Goal: Complete application form

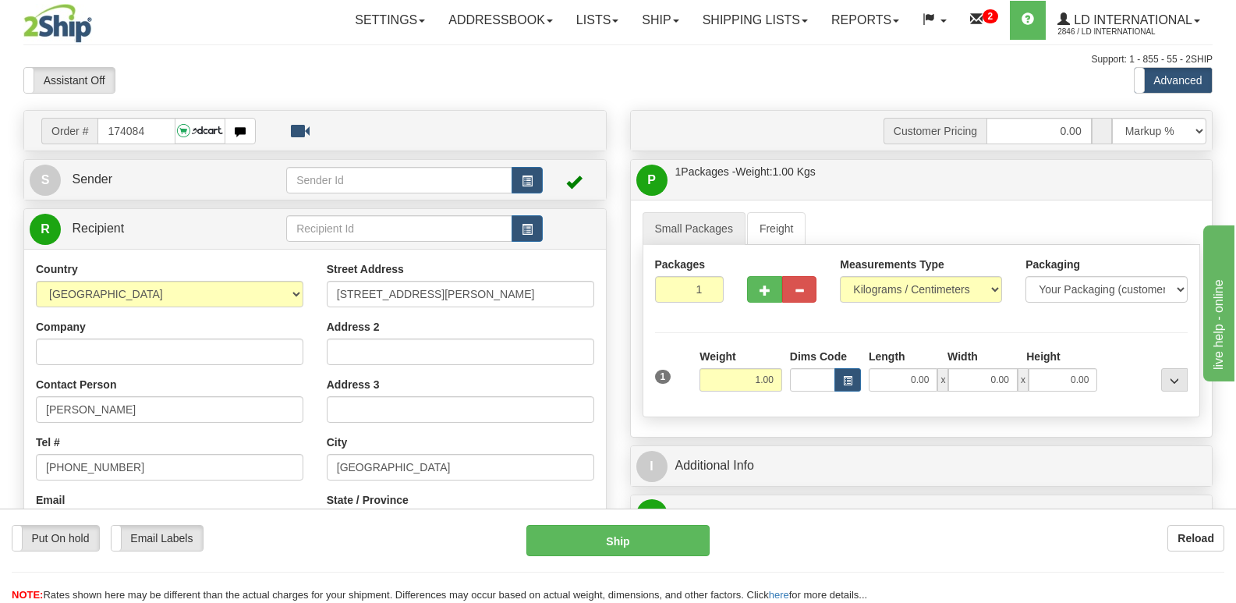
type input "174084"
click at [218, 415] on input "[PERSON_NAME]" at bounding box center [170, 409] width 268 height 27
click at [430, 302] on input "[STREET_ADDRESS][PERSON_NAME]" at bounding box center [461, 294] width 268 height 27
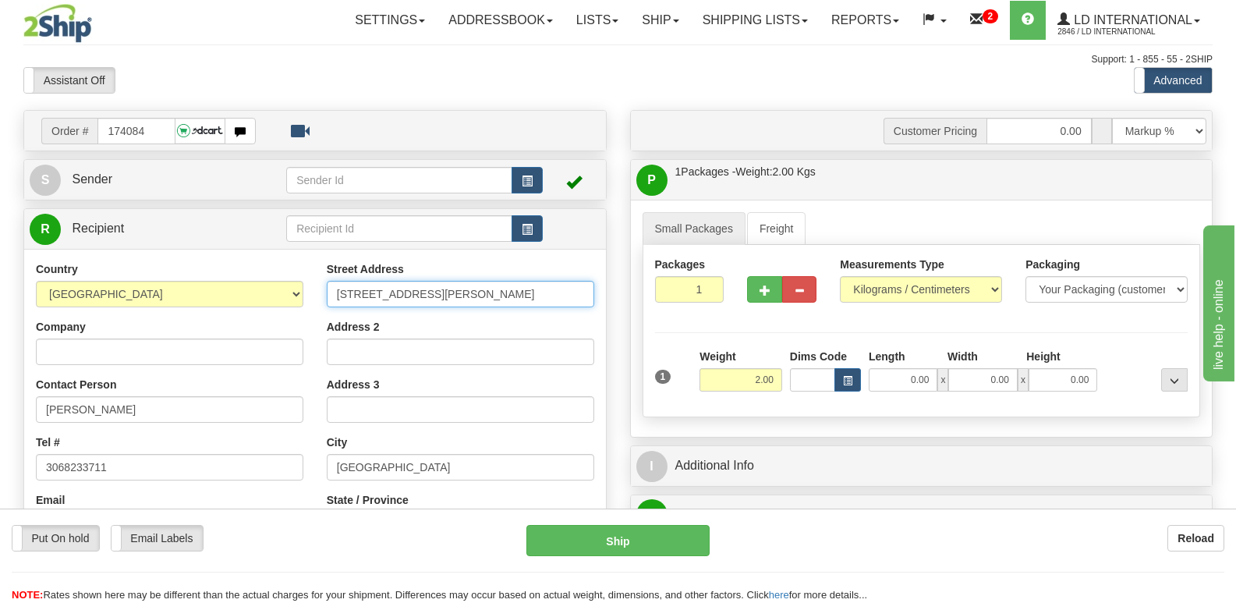
click at [430, 302] on input "[STREET_ADDRESS][PERSON_NAME]" at bounding box center [461, 294] width 268 height 27
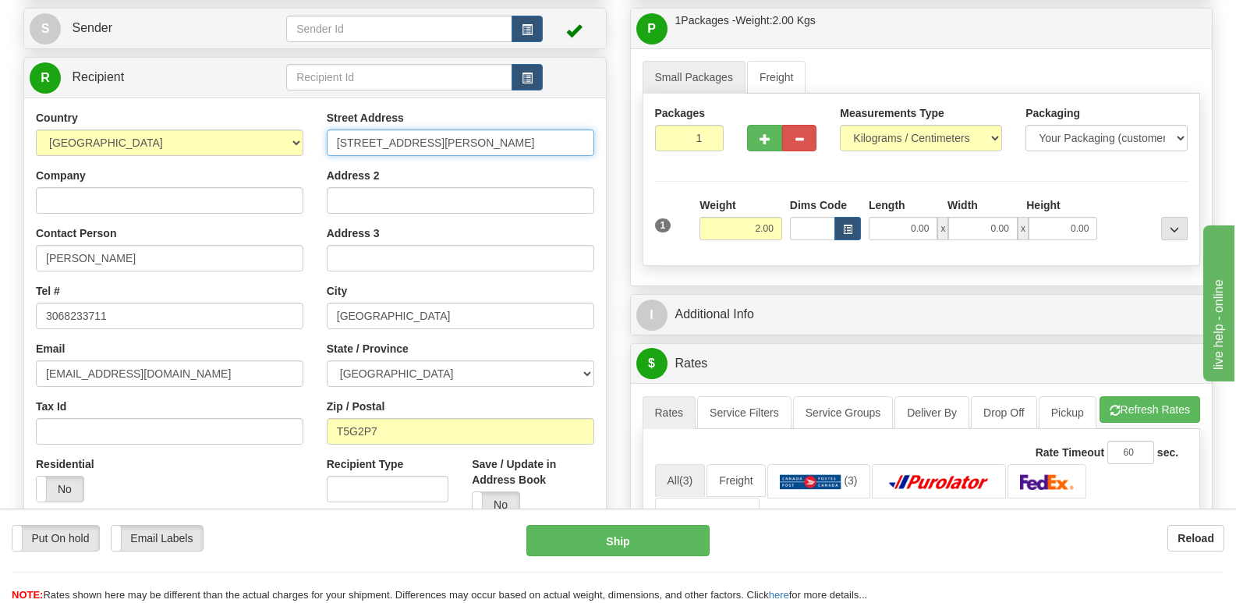
scroll to position [156, 0]
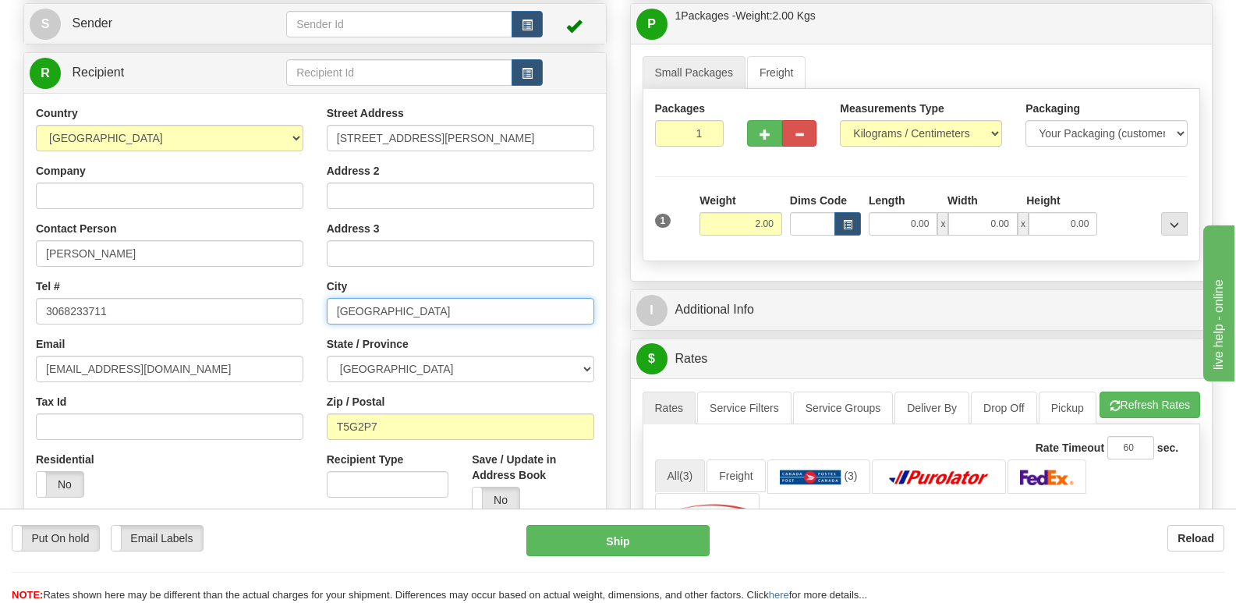
click at [454, 307] on input "[GEOGRAPHIC_DATA]" at bounding box center [461, 311] width 268 height 27
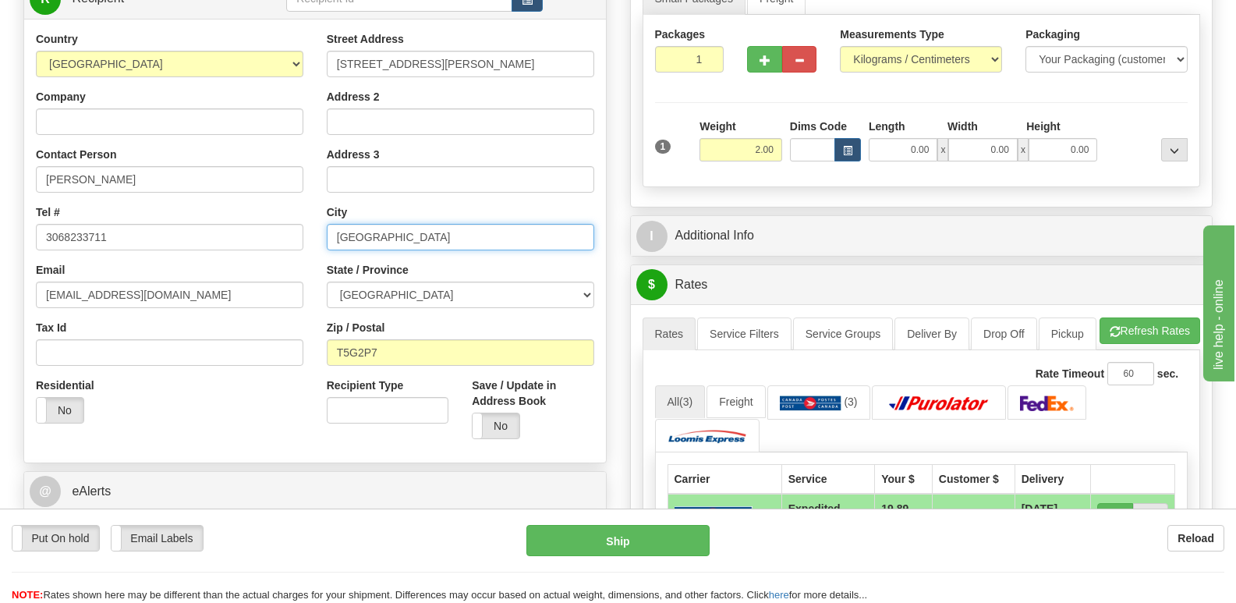
scroll to position [234, 0]
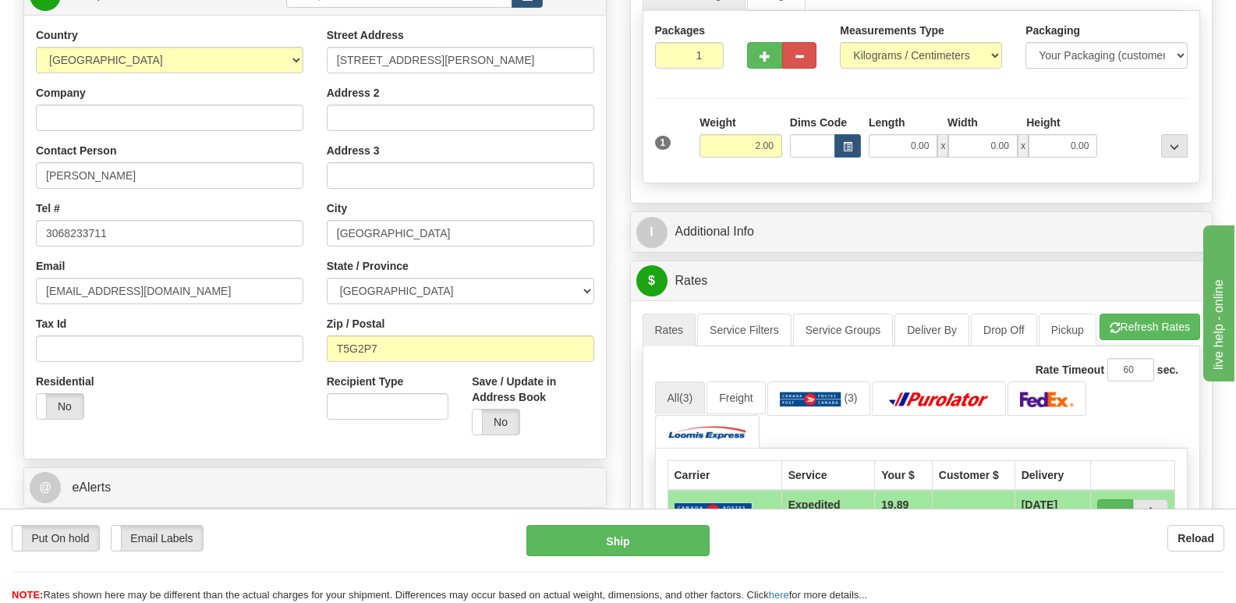
click at [394, 366] on div "Street Address [STREET_ADDRESS][PERSON_NAME] Address 2 Address 3 City [GEOGRAPH…" at bounding box center [460, 237] width 291 height 420
click at [398, 348] on input "T5G2P7" at bounding box center [461, 348] width 268 height 27
click at [212, 232] on input "3068233711" at bounding box center [170, 233] width 268 height 27
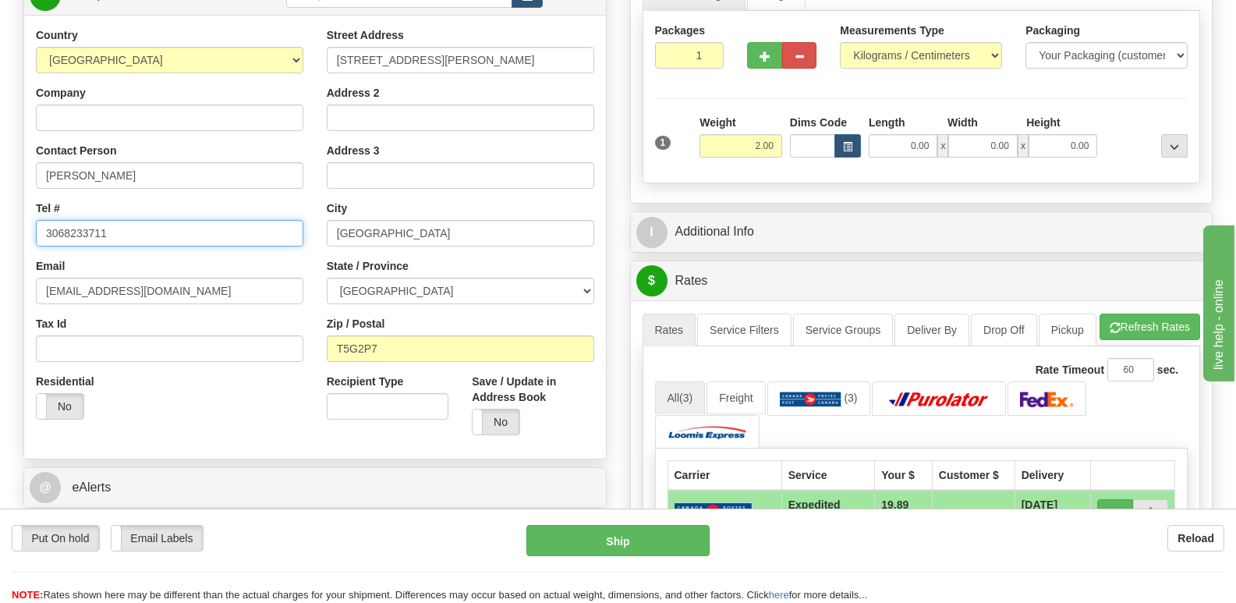
click at [212, 232] on input "3068233711" at bounding box center [170, 233] width 268 height 27
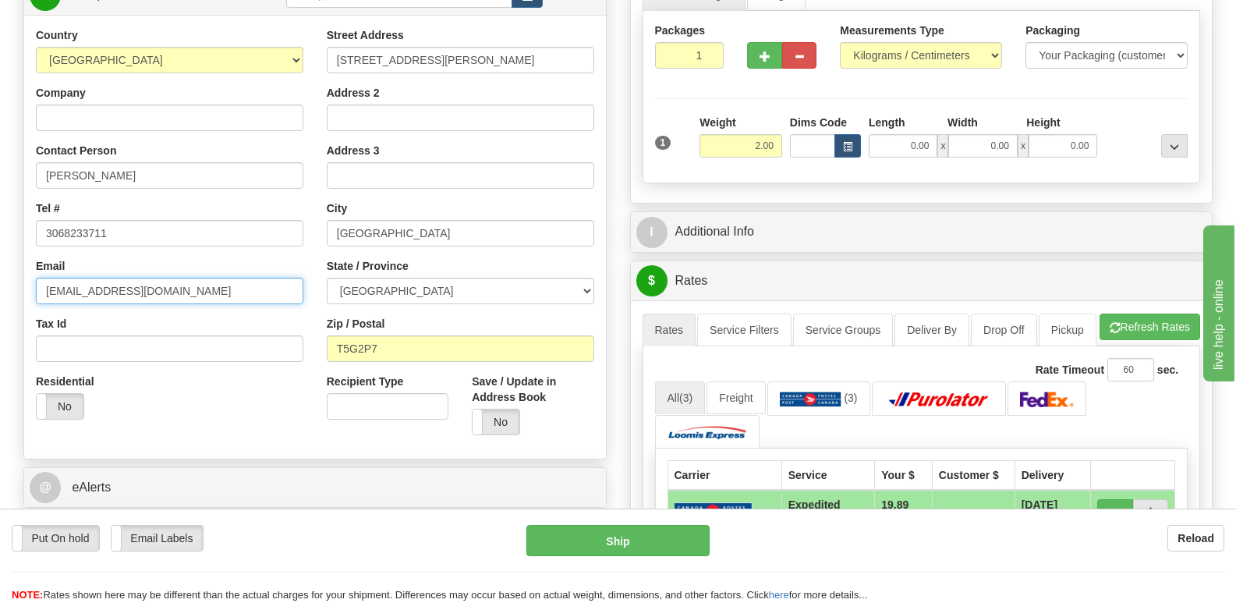
click at [217, 302] on input "[EMAIL_ADDRESS][DOMAIN_NAME]" at bounding box center [170, 291] width 268 height 27
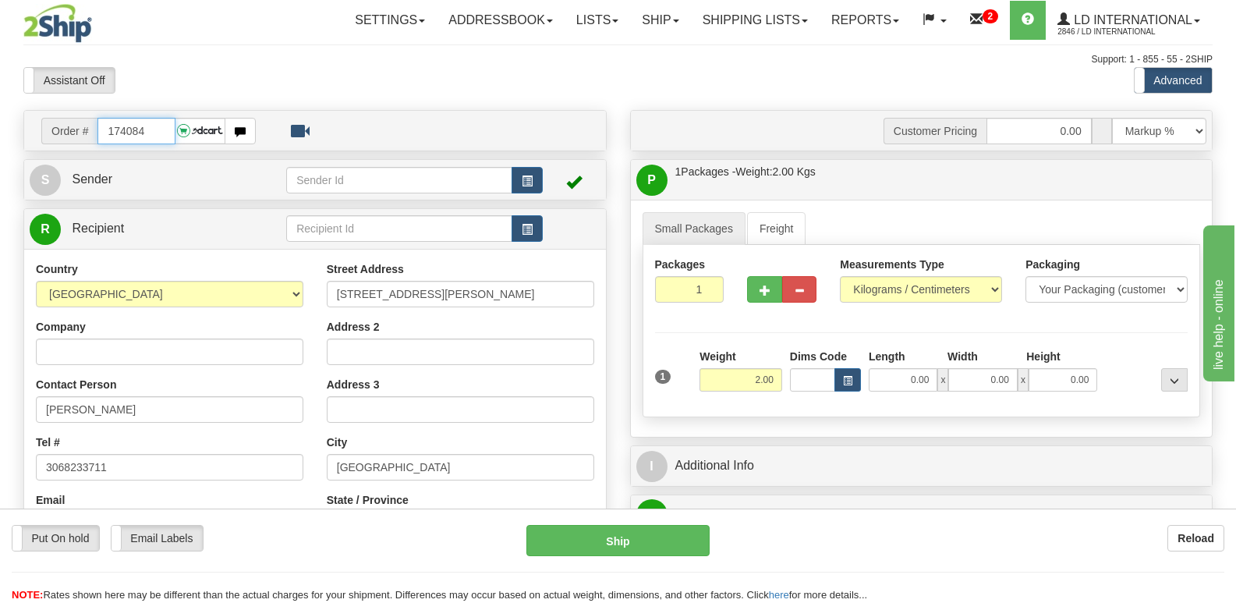
click at [156, 132] on input "174084" at bounding box center [135, 131] width 77 height 27
type input "174092"
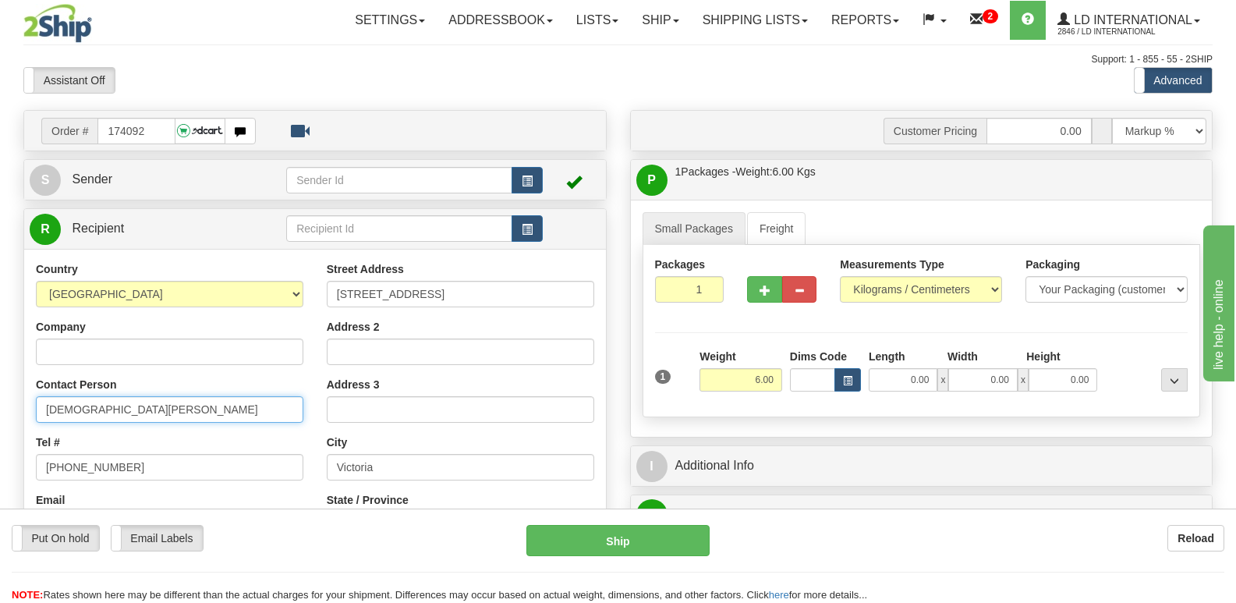
click at [246, 396] on input "[DEMOGRAPHIC_DATA][PERSON_NAME]" at bounding box center [170, 409] width 268 height 27
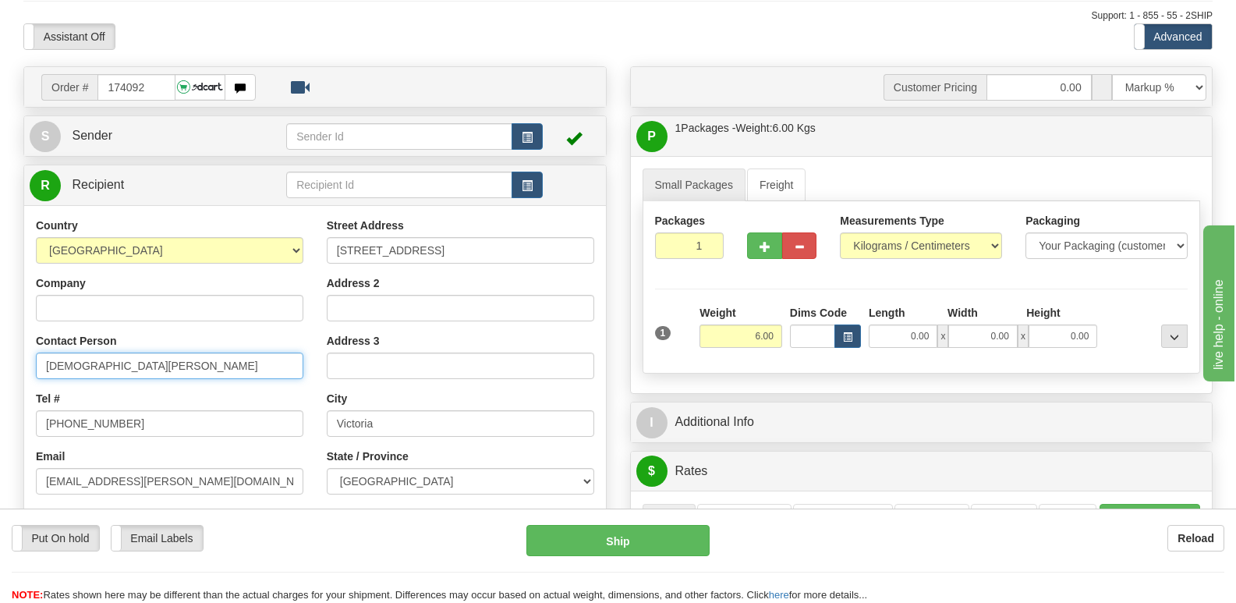
scroll to position [78, 0]
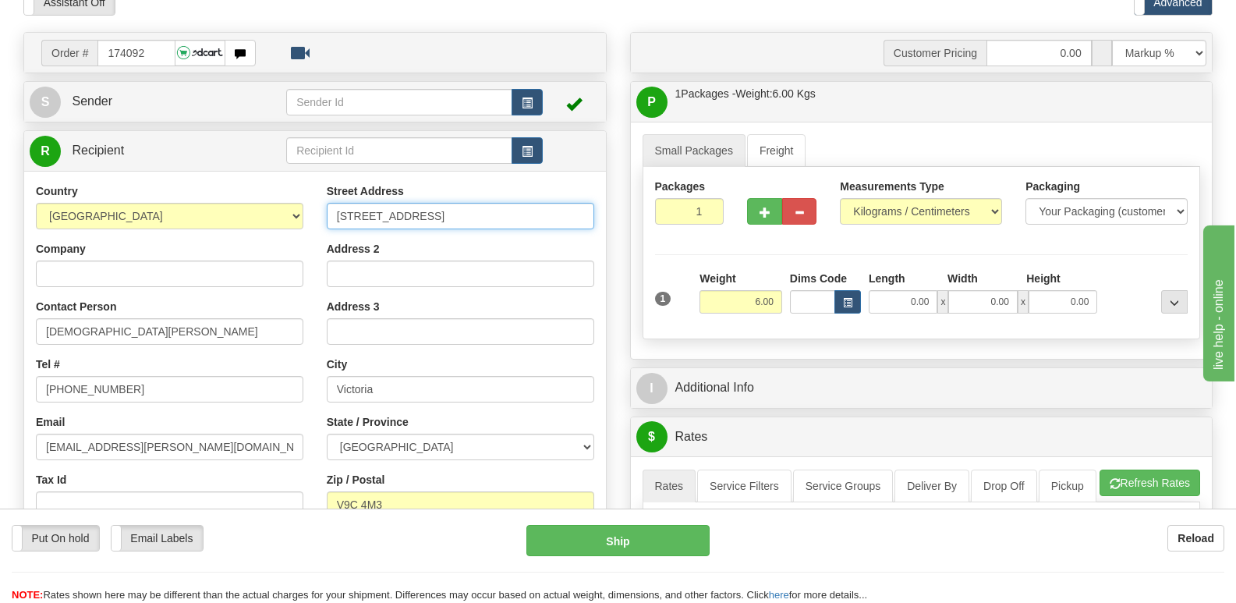
click at [448, 215] on input "[STREET_ADDRESS]" at bounding box center [461, 216] width 268 height 27
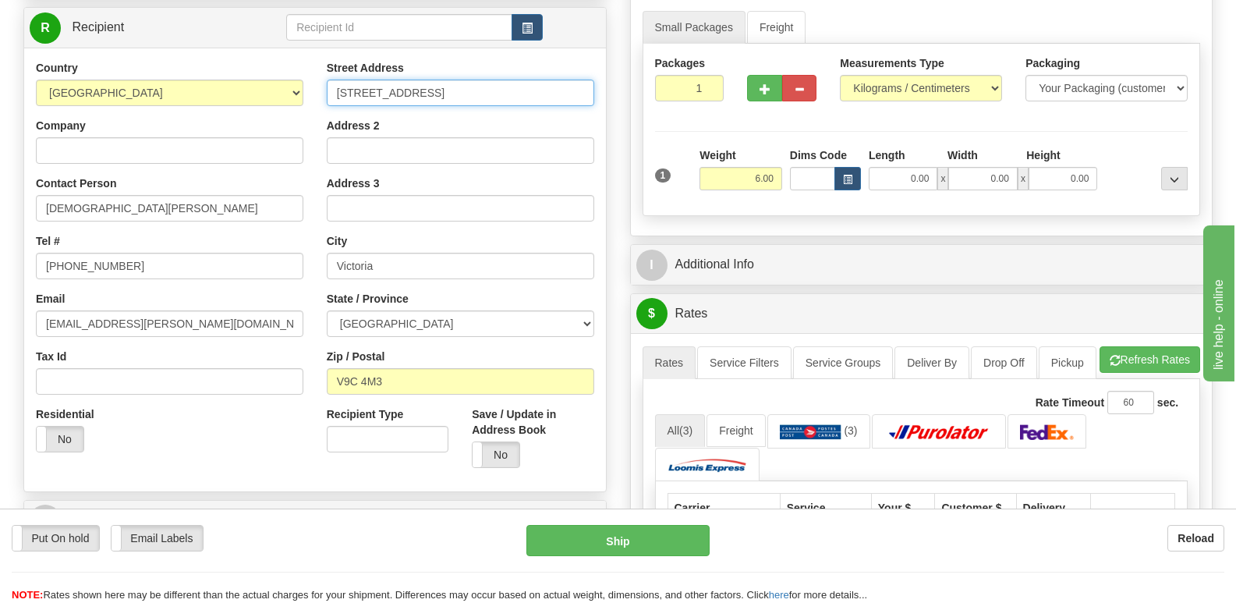
scroll to position [234, 0]
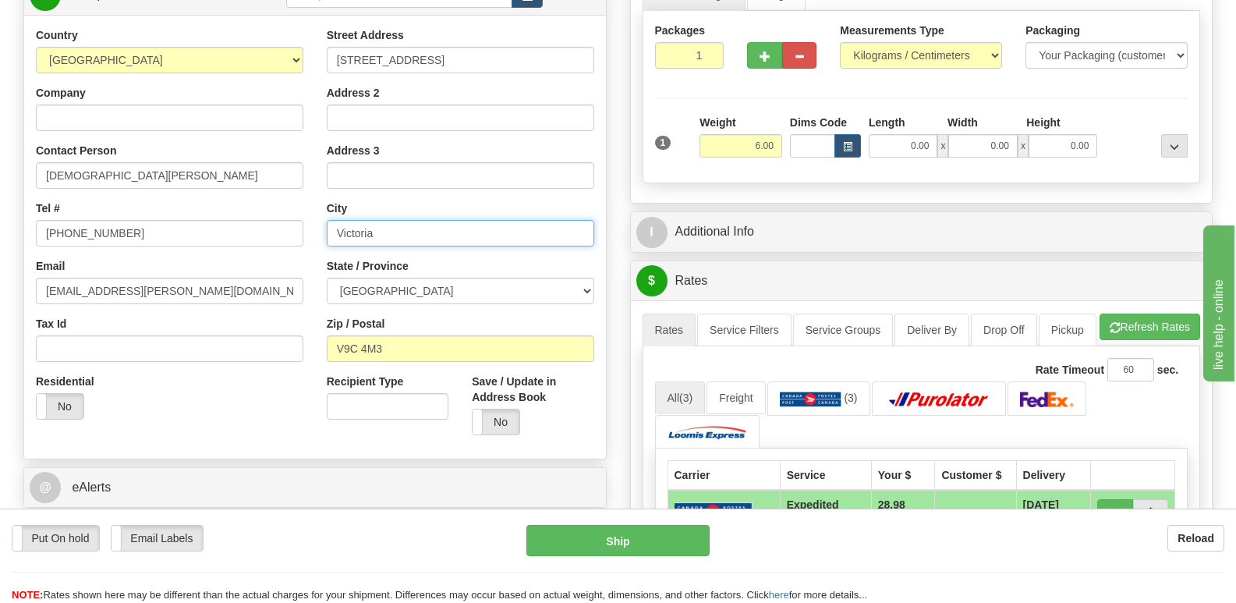
click at [420, 229] on input "Victoria" at bounding box center [461, 233] width 268 height 27
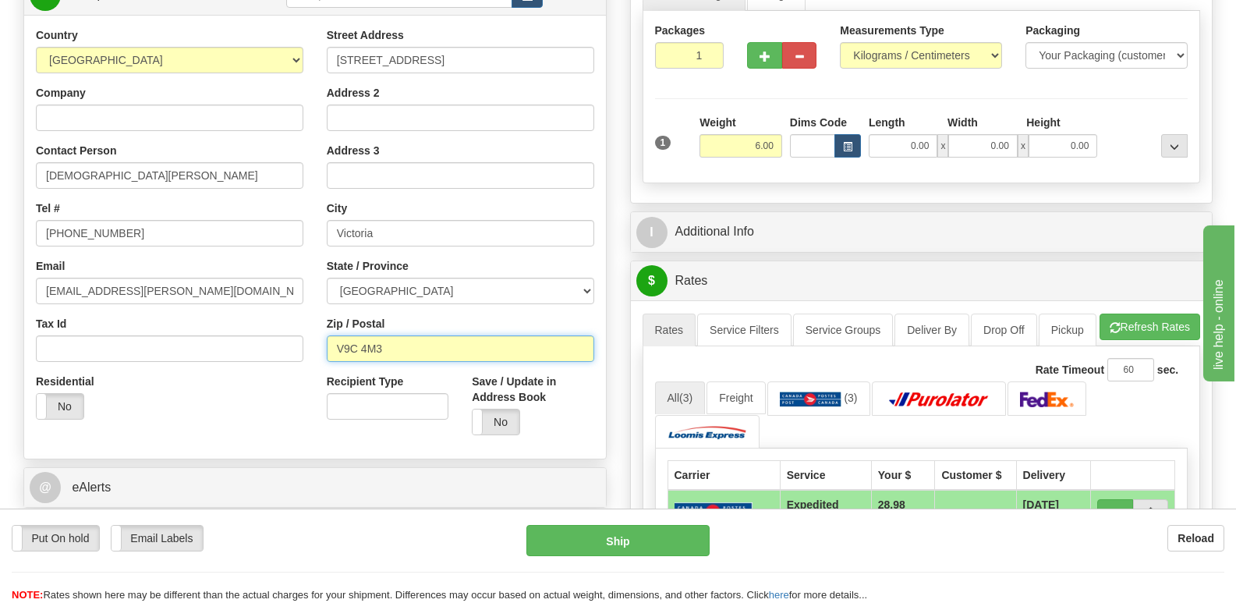
click at [392, 346] on input "V9C 4M3" at bounding box center [461, 348] width 268 height 27
click at [195, 217] on div "Tel # [PHONE_NUMBER]" at bounding box center [170, 223] width 268 height 46
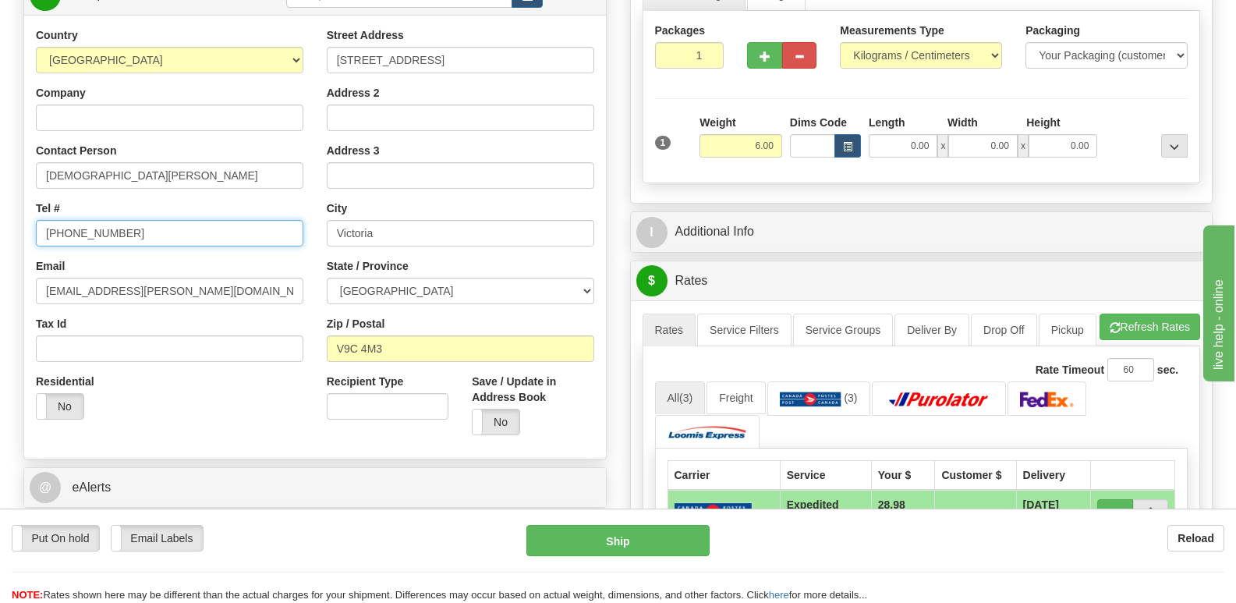
click at [197, 227] on input "[PHONE_NUMBER]" at bounding box center [170, 233] width 268 height 27
click at [259, 305] on div "Country [GEOGRAPHIC_DATA] [GEOGRAPHIC_DATA] [GEOGRAPHIC_DATA] [GEOGRAPHIC_DATA]…" at bounding box center [169, 229] width 291 height 404
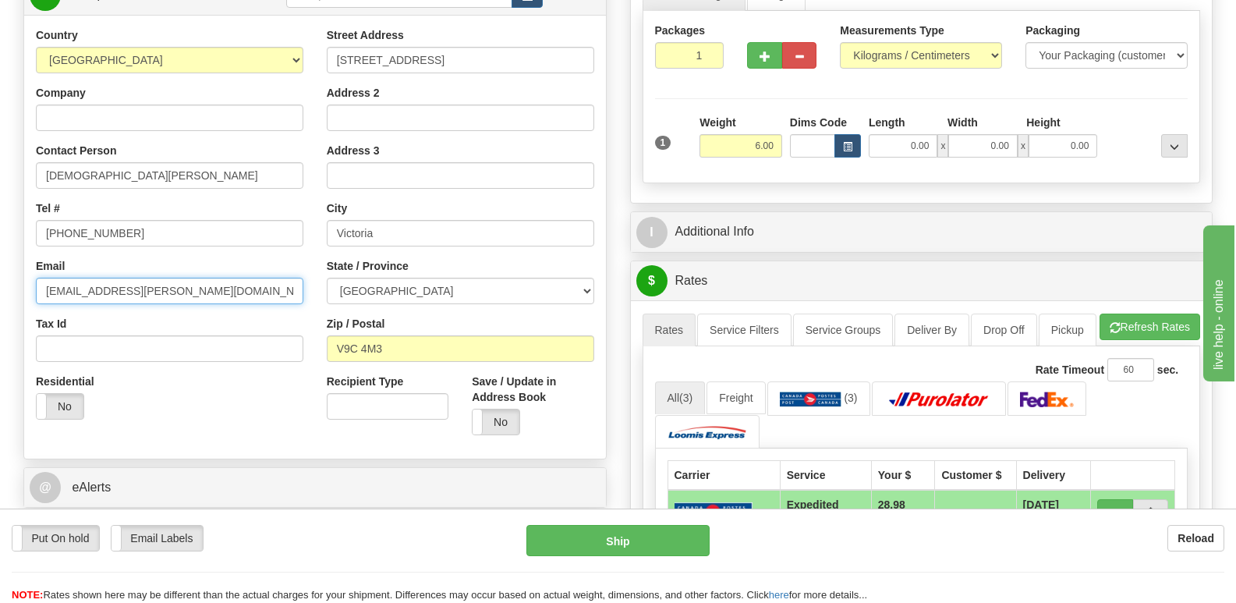
click at [256, 278] on input "[EMAIL_ADDRESS][PERSON_NAME][DOMAIN_NAME]" at bounding box center [170, 291] width 268 height 27
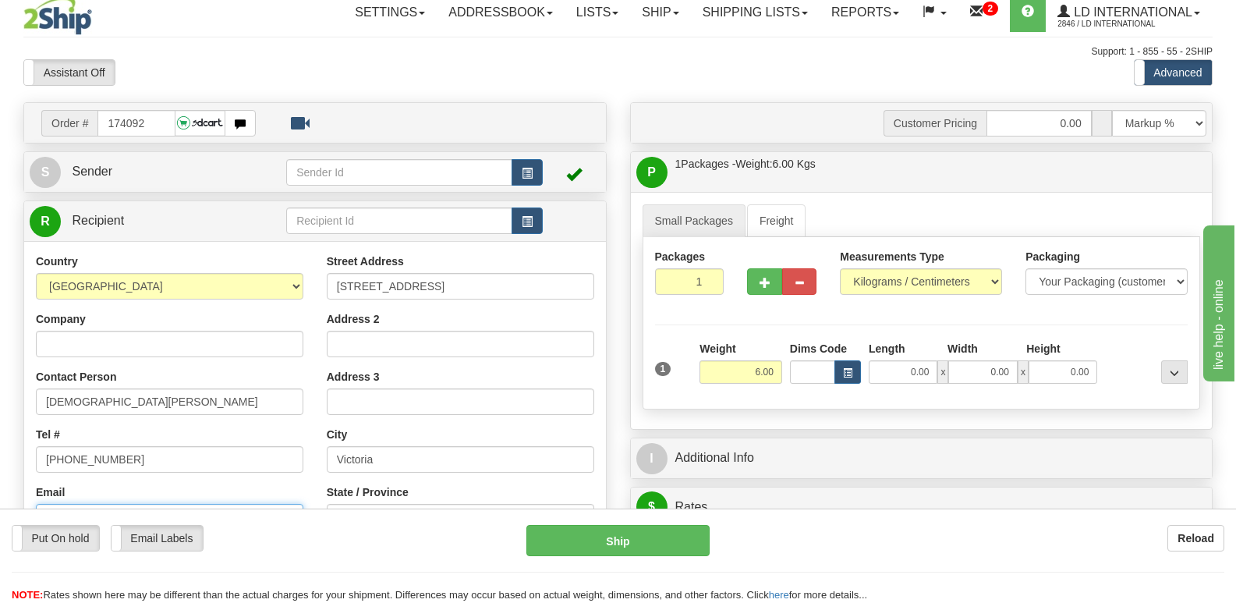
scroll to position [0, 0]
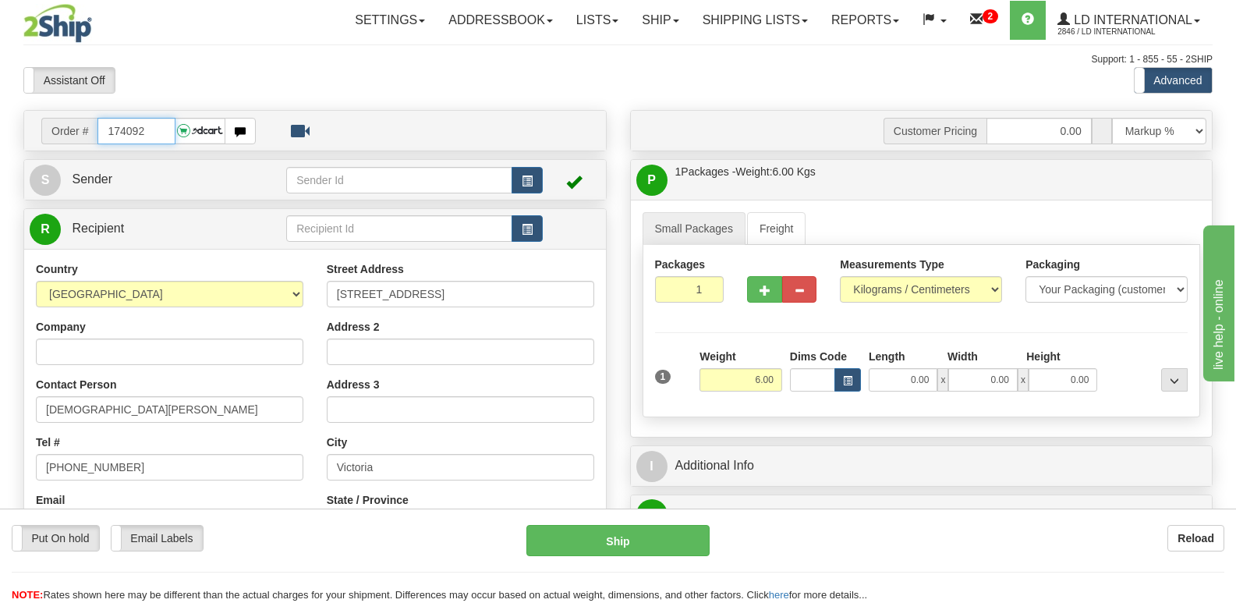
click at [152, 118] on input "174092" at bounding box center [135, 131] width 77 height 27
type input "174087"
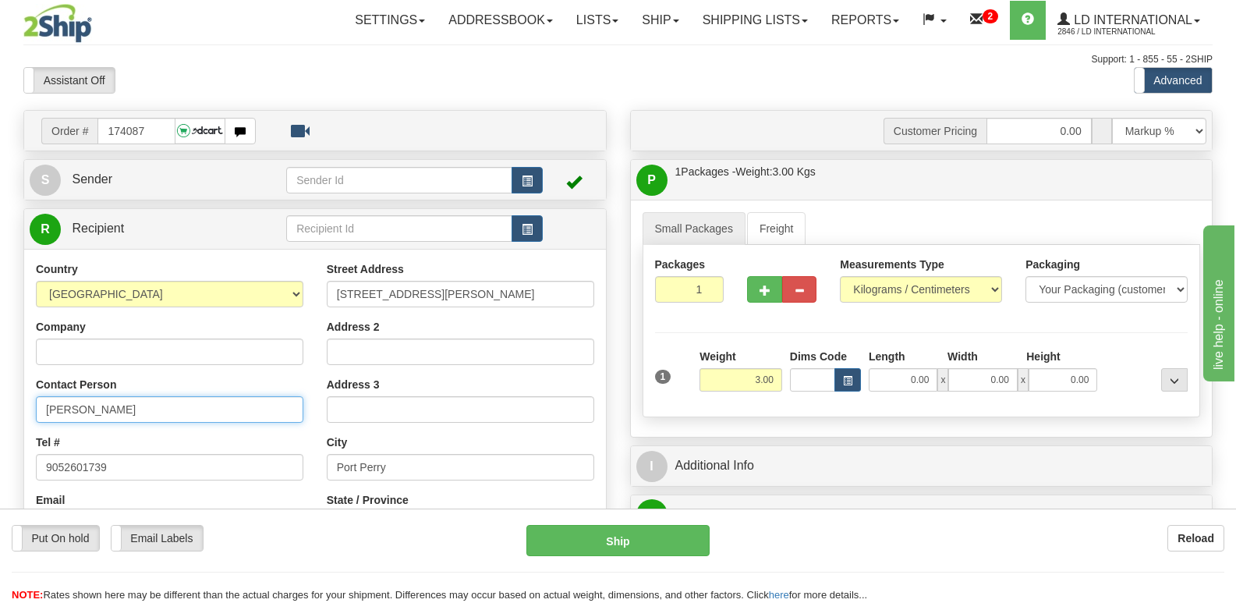
click at [189, 406] on input "[PERSON_NAME]" at bounding box center [170, 409] width 268 height 27
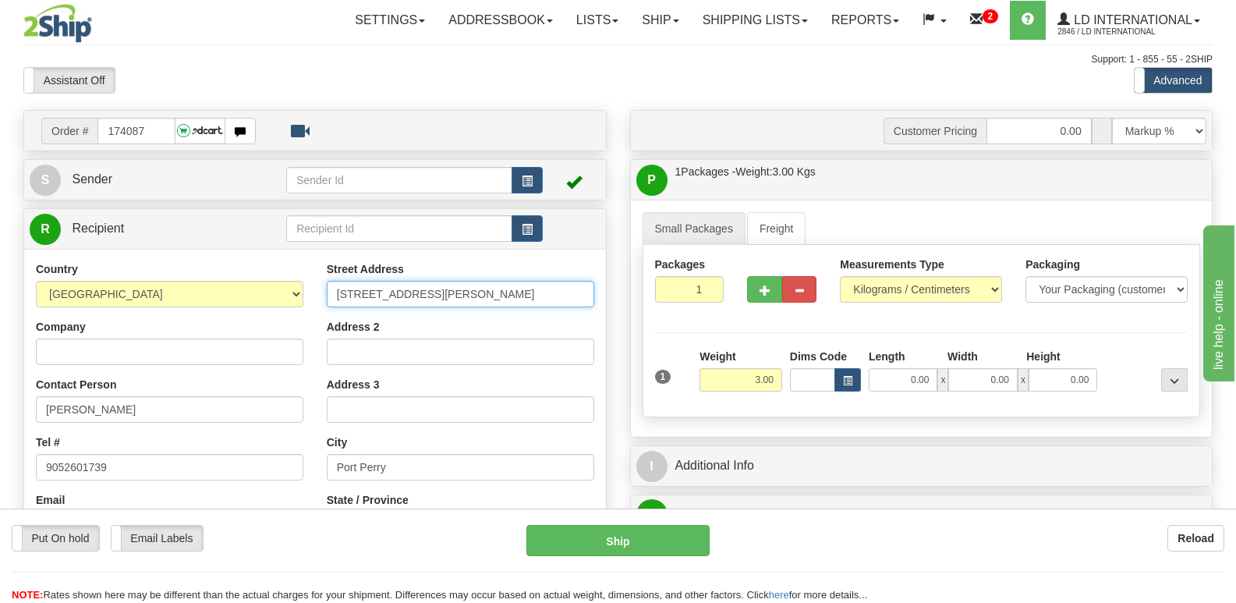
click at [448, 295] on input "[STREET_ADDRESS][PERSON_NAME]" at bounding box center [461, 294] width 268 height 27
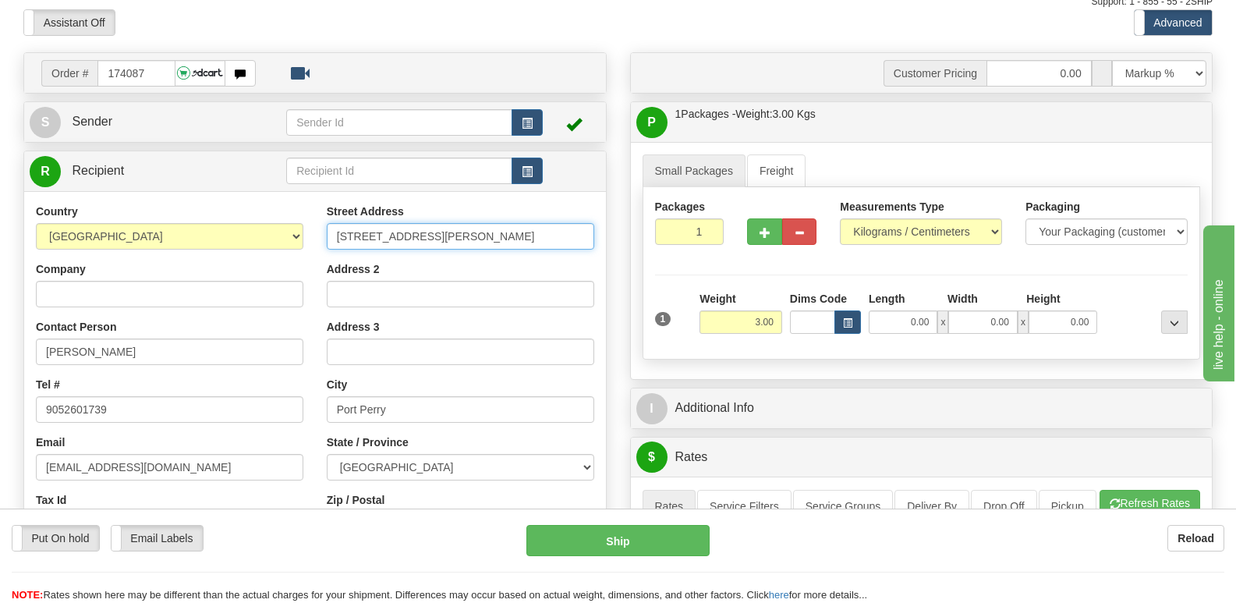
scroll to position [156, 0]
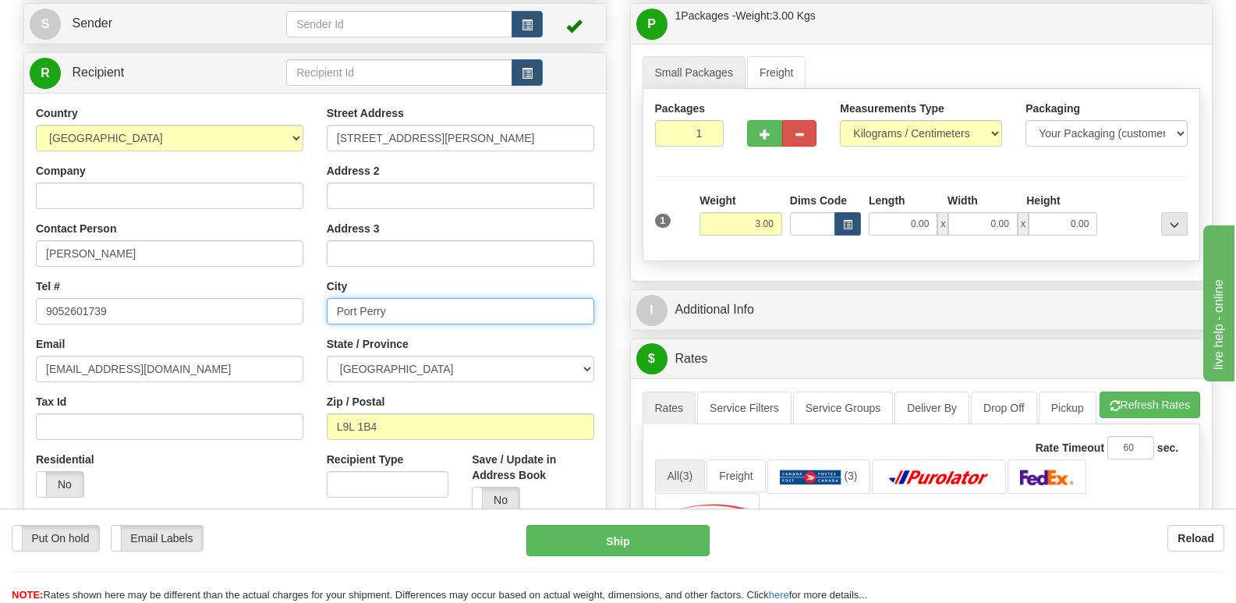
click at [395, 298] on input "Port Perry" at bounding box center [461, 311] width 268 height 27
click at [473, 406] on div "Zip / Postal L9L 1B4" at bounding box center [461, 417] width 268 height 46
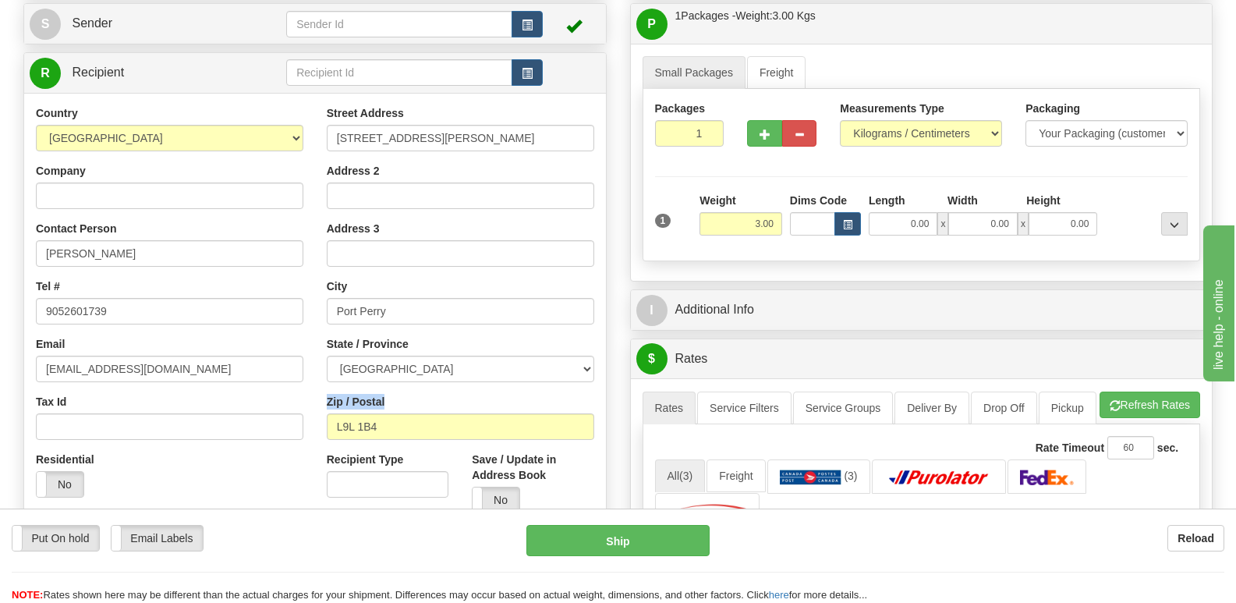
click at [473, 406] on div "Zip / Postal L9L 1B4" at bounding box center [461, 417] width 268 height 46
click at [479, 419] on input "L9L 1B4" at bounding box center [461, 426] width 268 height 27
click at [191, 305] on input "9052601739" at bounding box center [170, 311] width 268 height 27
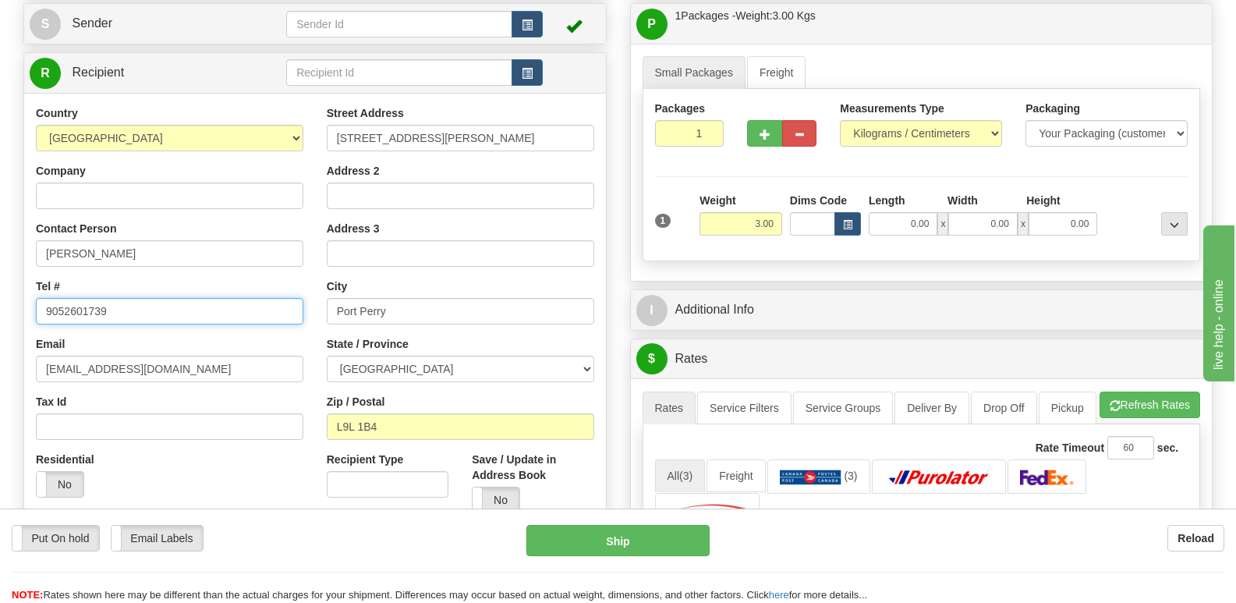
click at [191, 305] on input "9052601739" at bounding box center [170, 311] width 268 height 27
click at [264, 386] on div "Country [GEOGRAPHIC_DATA] [GEOGRAPHIC_DATA] [GEOGRAPHIC_DATA] [GEOGRAPHIC_DATA]…" at bounding box center [169, 307] width 291 height 404
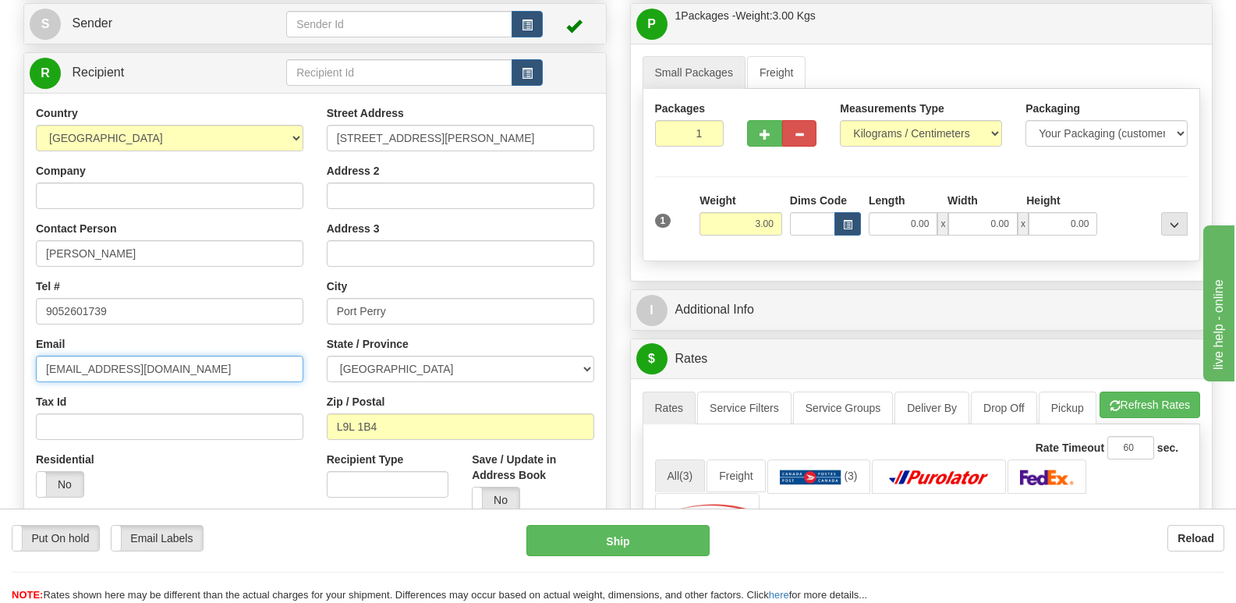
click at [260, 370] on input "[EMAIL_ADDRESS][DOMAIN_NAME]" at bounding box center [170, 369] width 268 height 27
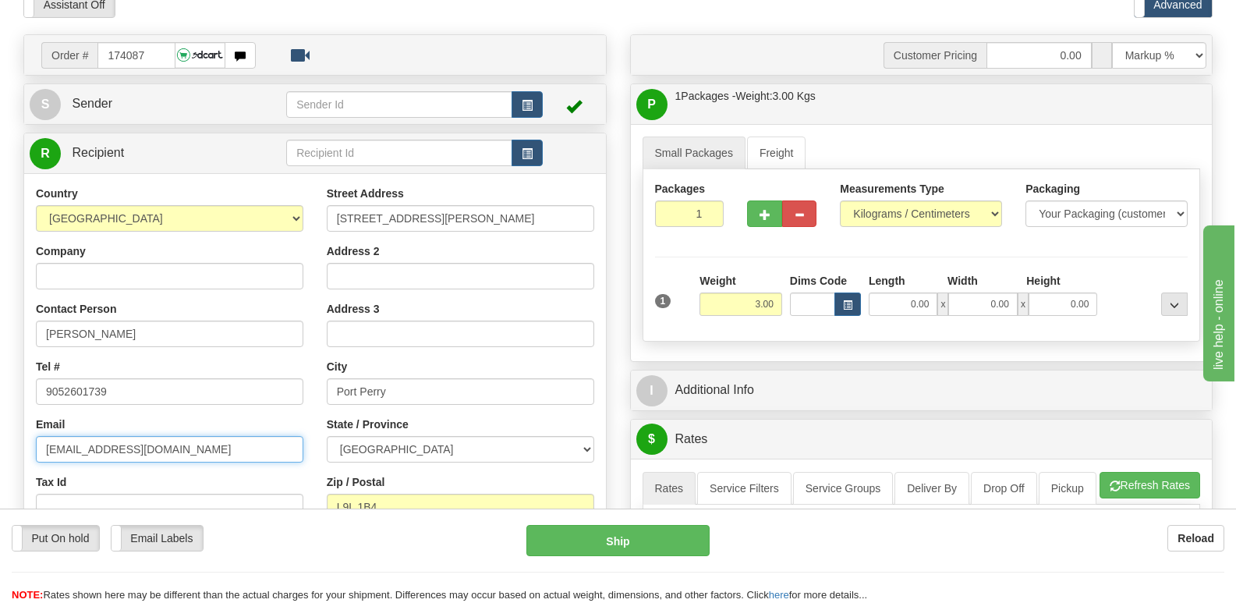
scroll to position [0, 0]
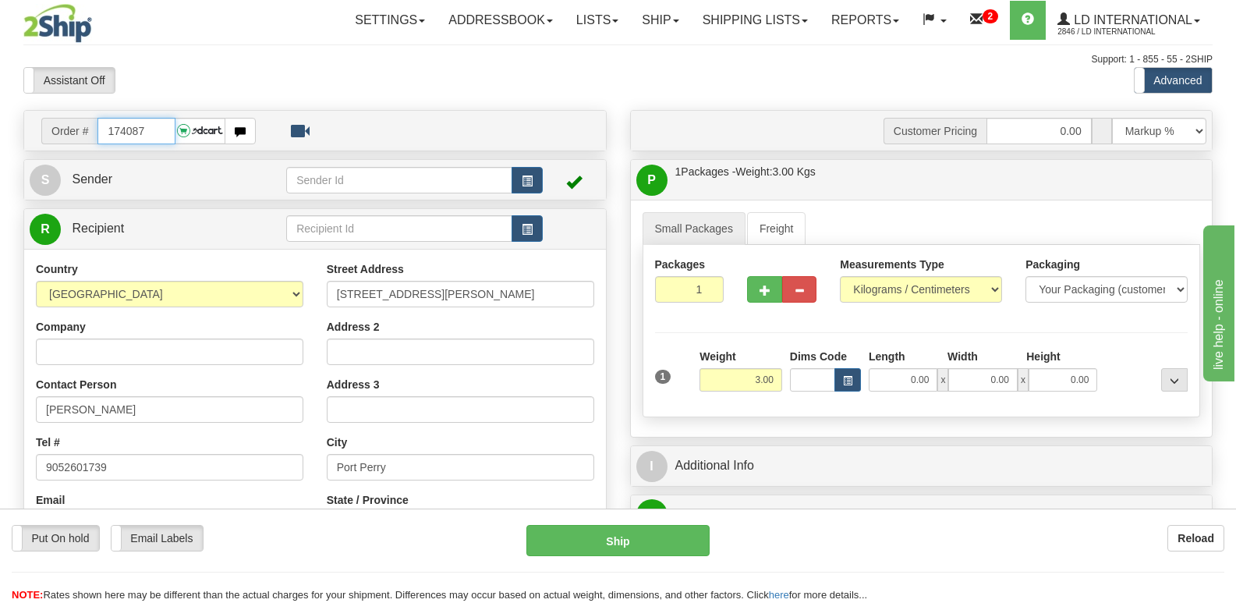
click at [147, 132] on input "174087" at bounding box center [135, 131] width 77 height 27
type input "174086"
click at [226, 410] on input "[PERSON_NAME]" at bounding box center [170, 409] width 268 height 27
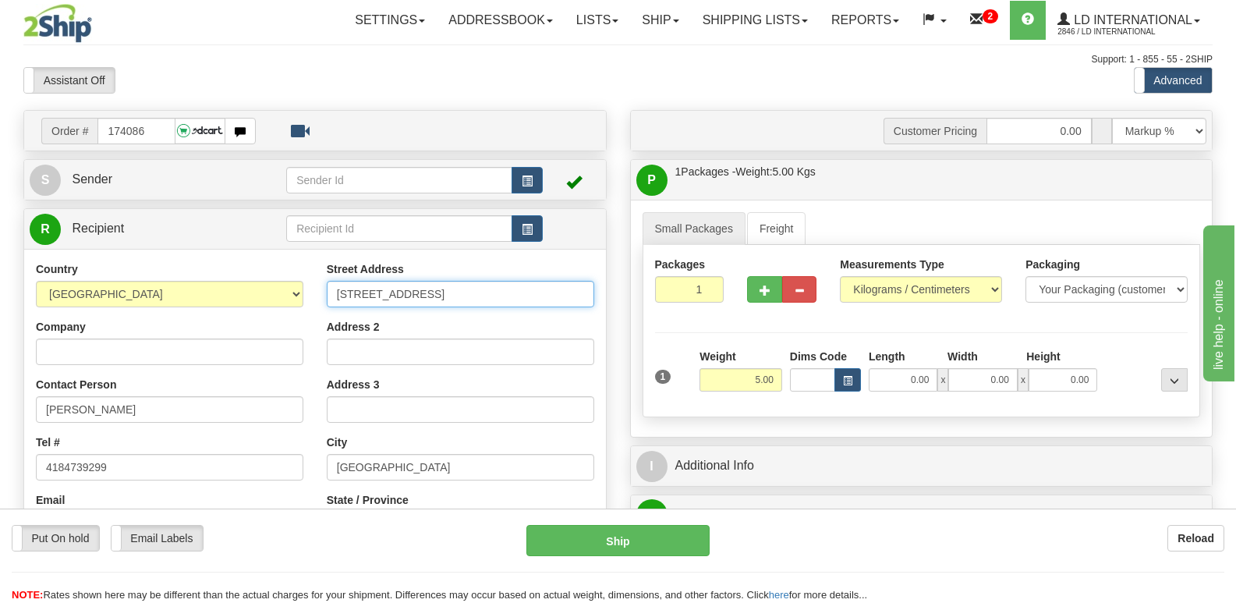
click at [467, 289] on input "[STREET_ADDRESS]" at bounding box center [461, 294] width 268 height 27
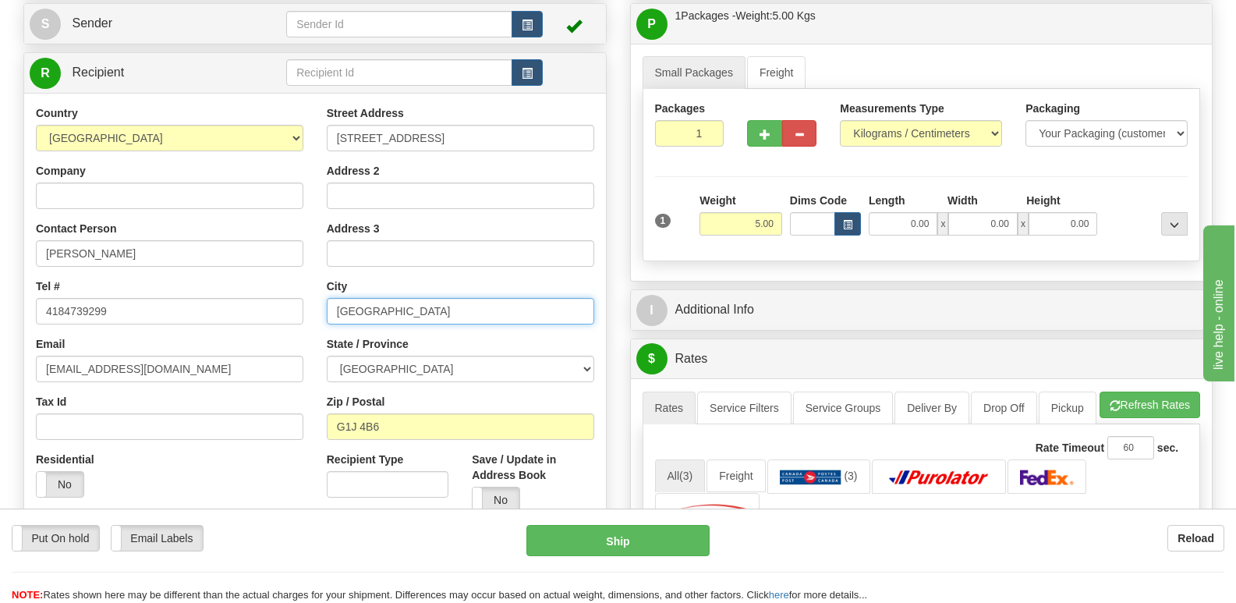
click at [483, 303] on input "[GEOGRAPHIC_DATA]" at bounding box center [461, 311] width 268 height 27
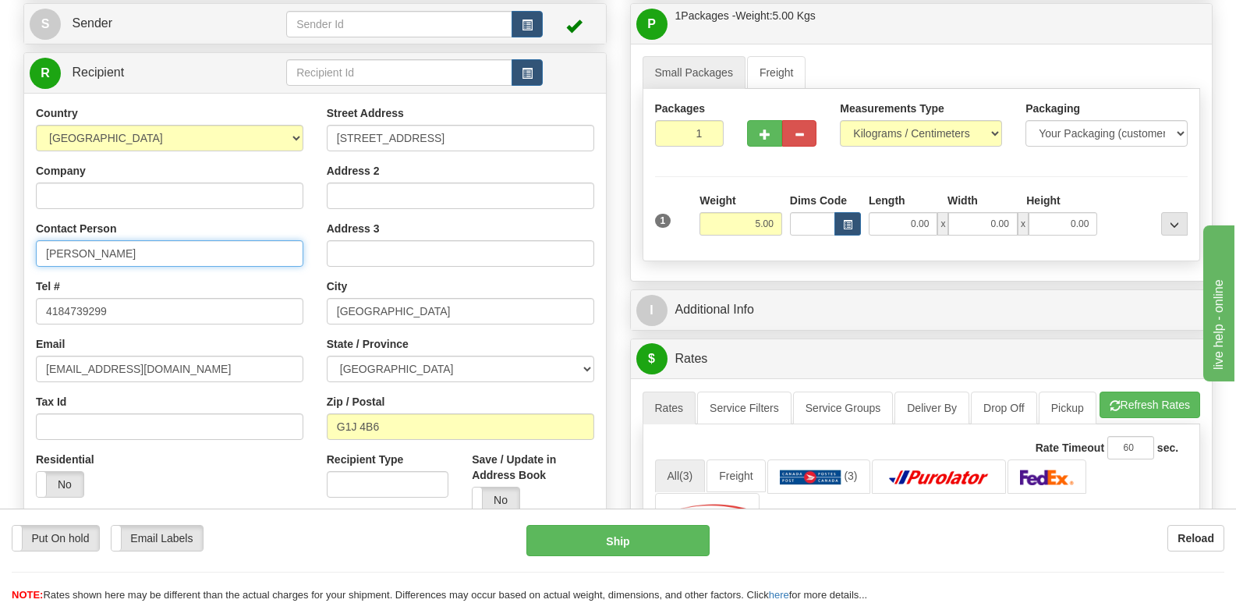
click at [232, 263] on input "[PERSON_NAME]" at bounding box center [170, 253] width 268 height 27
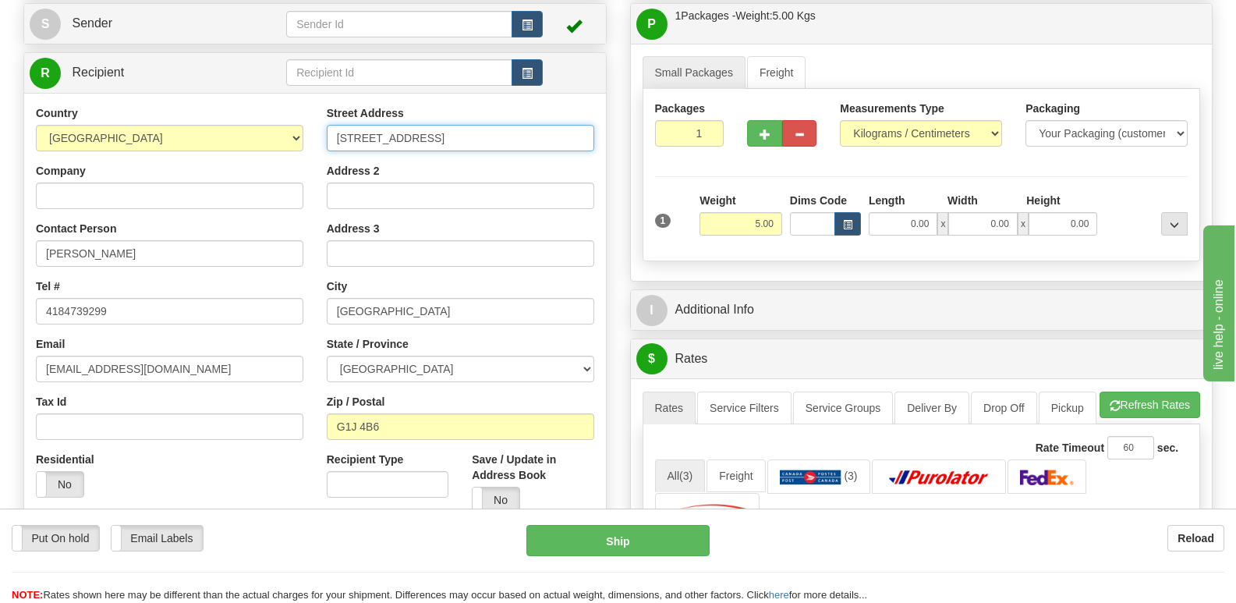
click at [492, 130] on input "[STREET_ADDRESS]" at bounding box center [461, 138] width 268 height 27
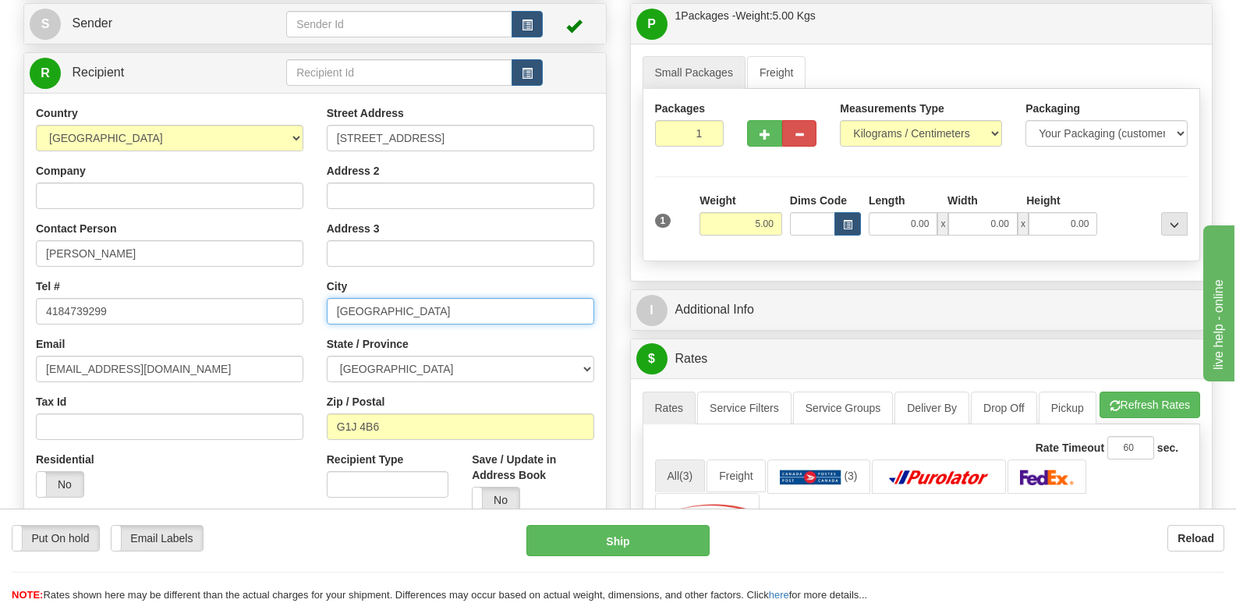
click at [424, 321] on input "[GEOGRAPHIC_DATA]" at bounding box center [461, 311] width 268 height 27
click at [409, 446] on div "Street Address [STREET_ADDRESS] Address 2 Address 3 City [GEOGRAPHIC_DATA] Stat…" at bounding box center [460, 315] width 291 height 420
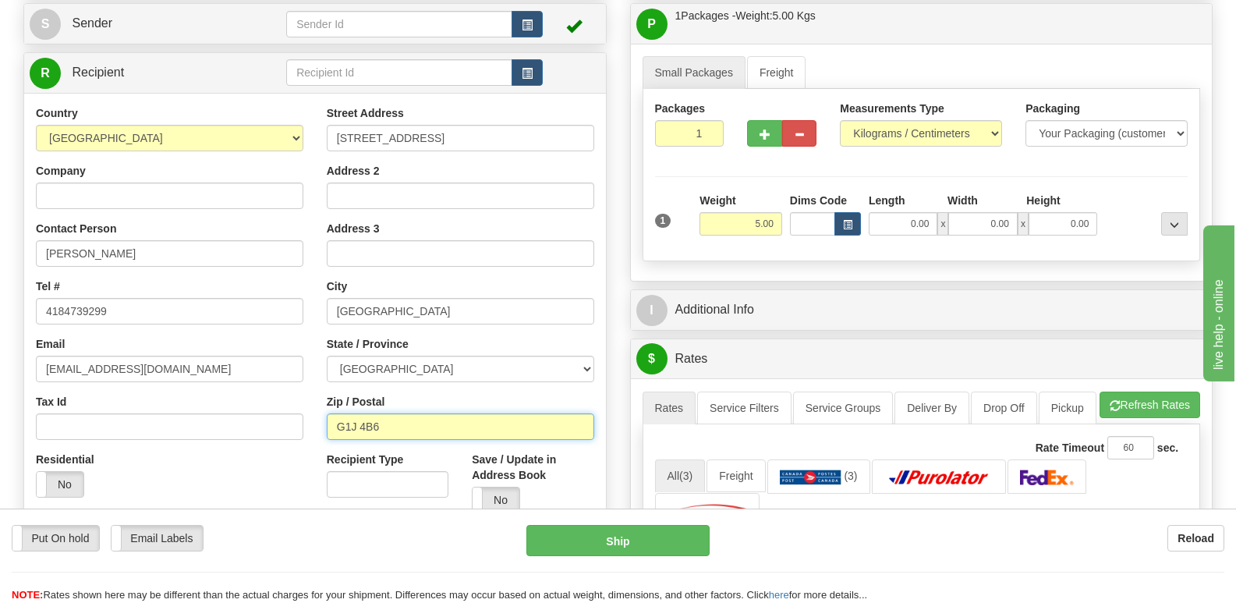
click at [421, 424] on input "G1J 4B6" at bounding box center [461, 426] width 268 height 27
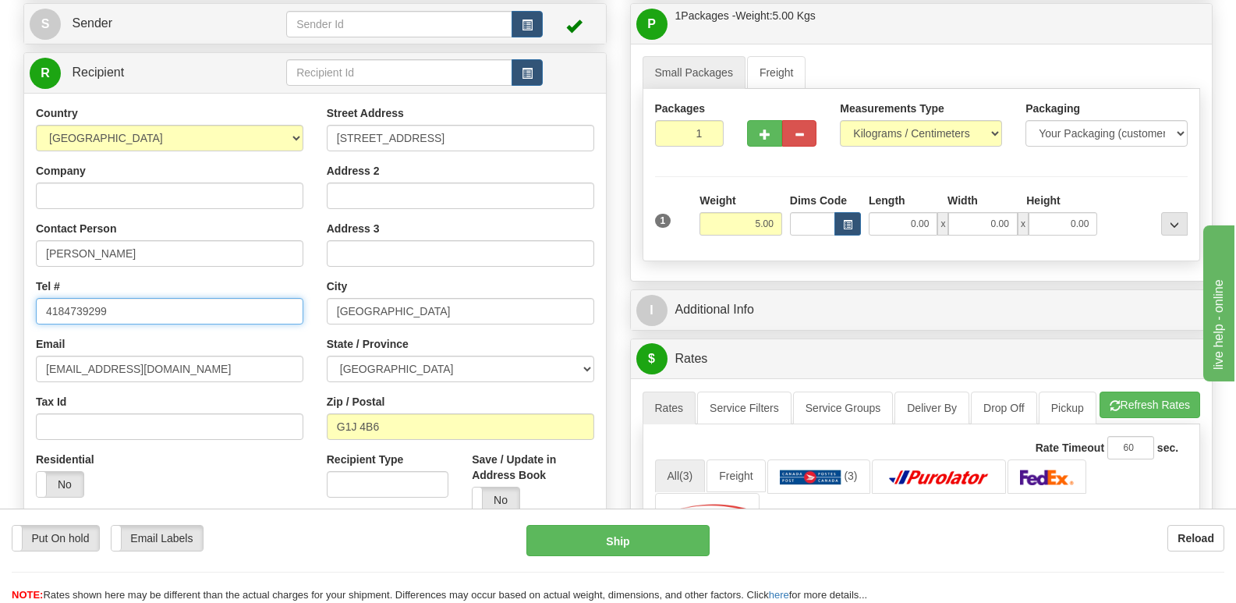
click at [219, 324] on input "4184739299" at bounding box center [170, 311] width 268 height 27
click at [266, 354] on div "Email [EMAIL_ADDRESS][DOMAIN_NAME]" at bounding box center [170, 359] width 268 height 46
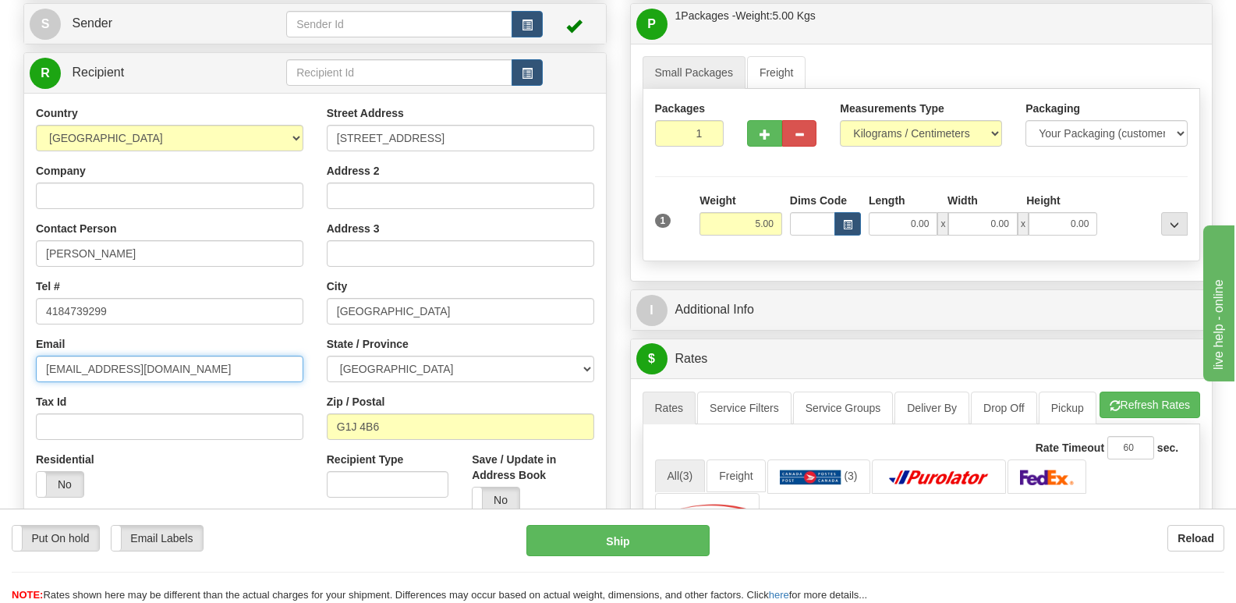
click at [265, 370] on input "[EMAIL_ADDRESS][DOMAIN_NAME]" at bounding box center [170, 369] width 268 height 27
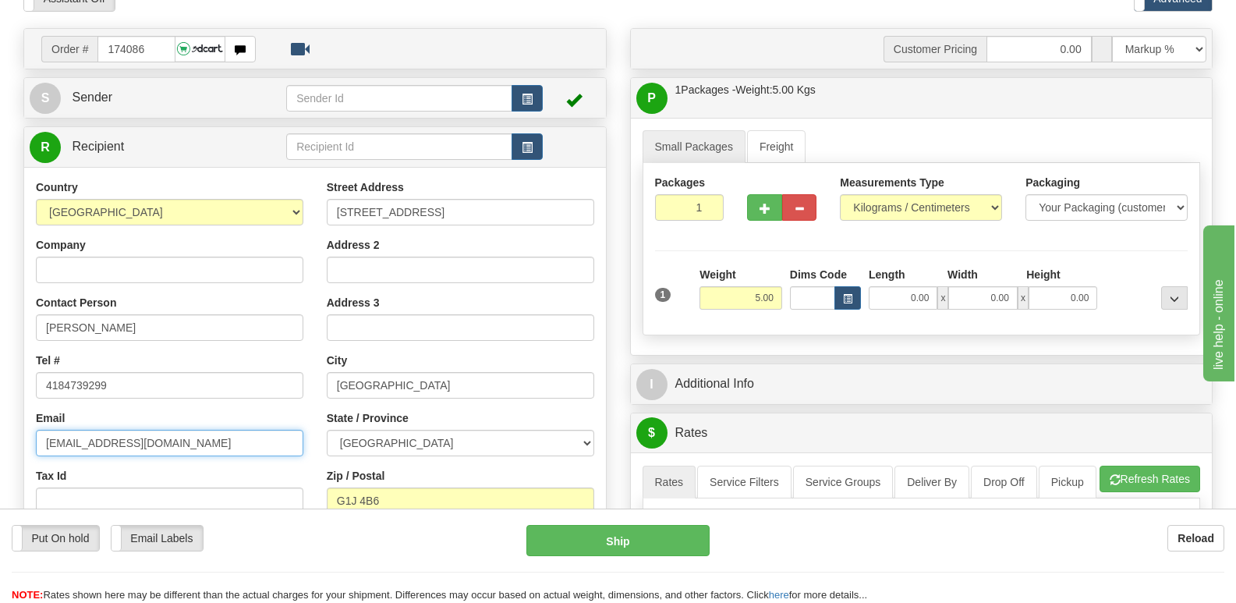
scroll to position [0, 0]
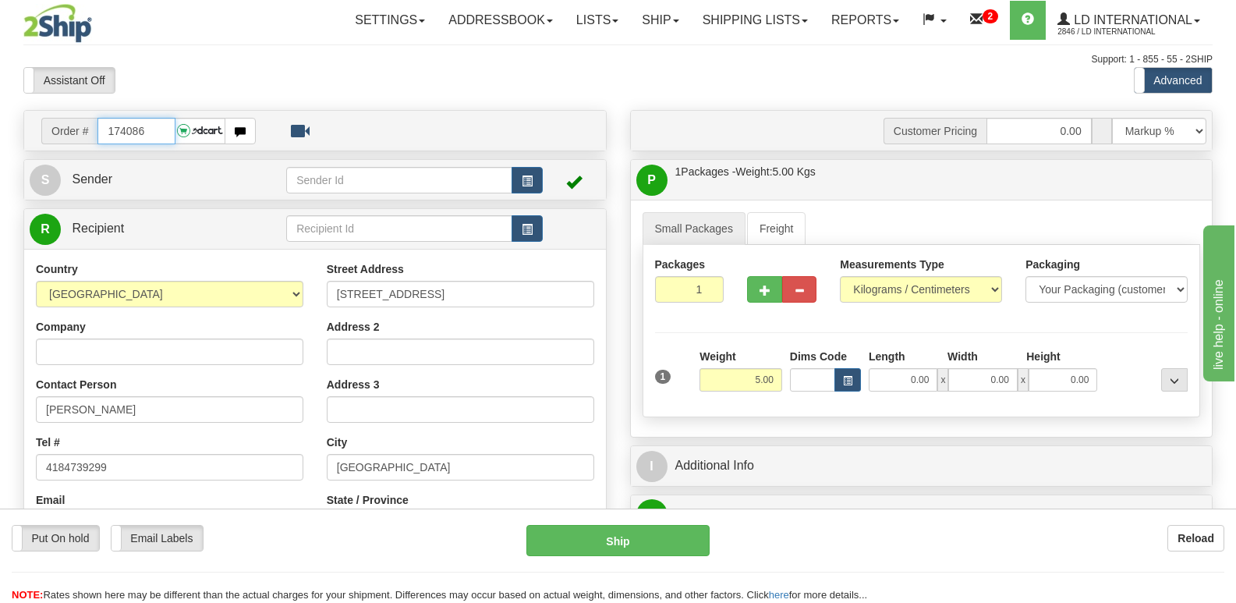
click at [142, 122] on input "174086" at bounding box center [135, 131] width 77 height 27
type input "174090"
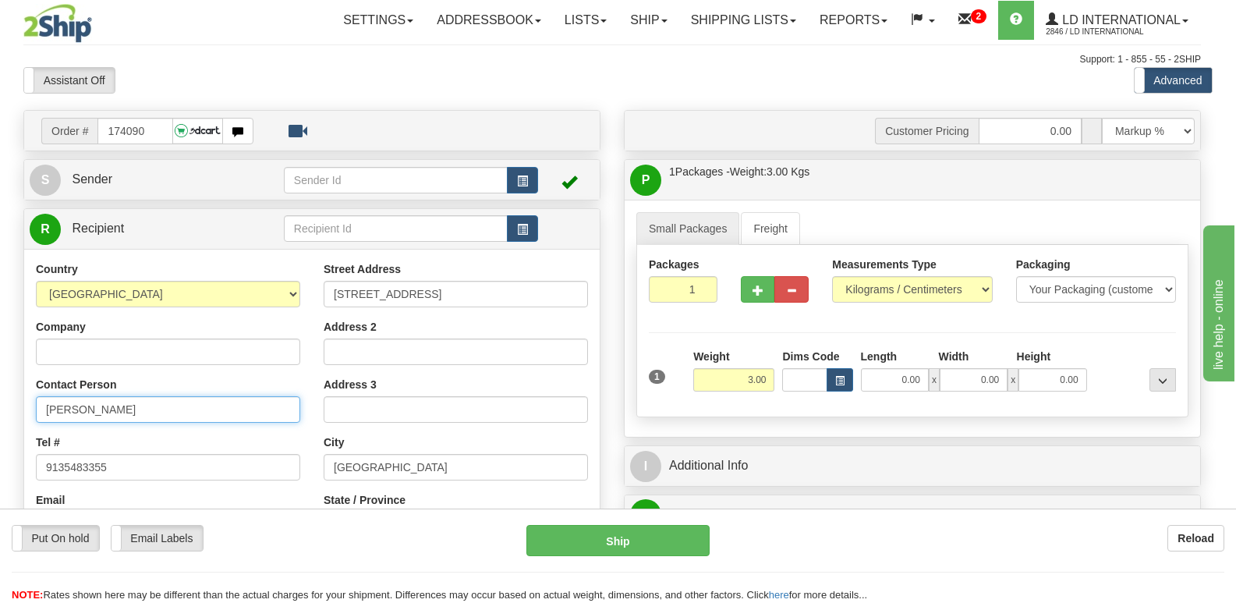
click at [177, 409] on input "[PERSON_NAME]" at bounding box center [168, 409] width 264 height 27
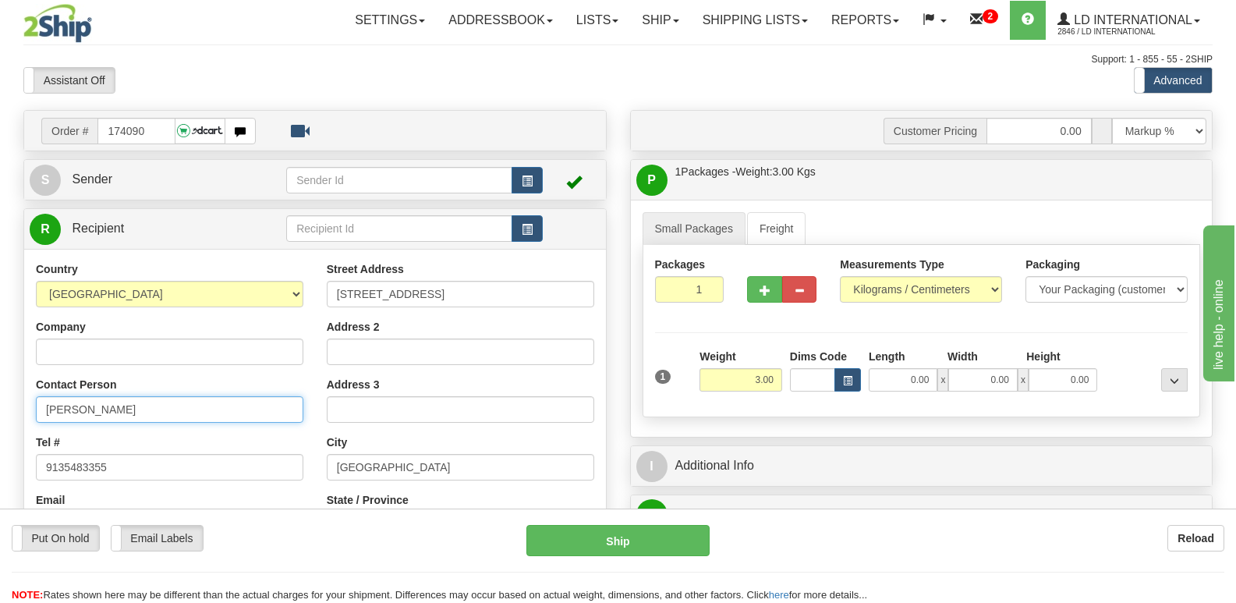
click at [177, 409] on input "[PERSON_NAME]" at bounding box center [170, 409] width 268 height 27
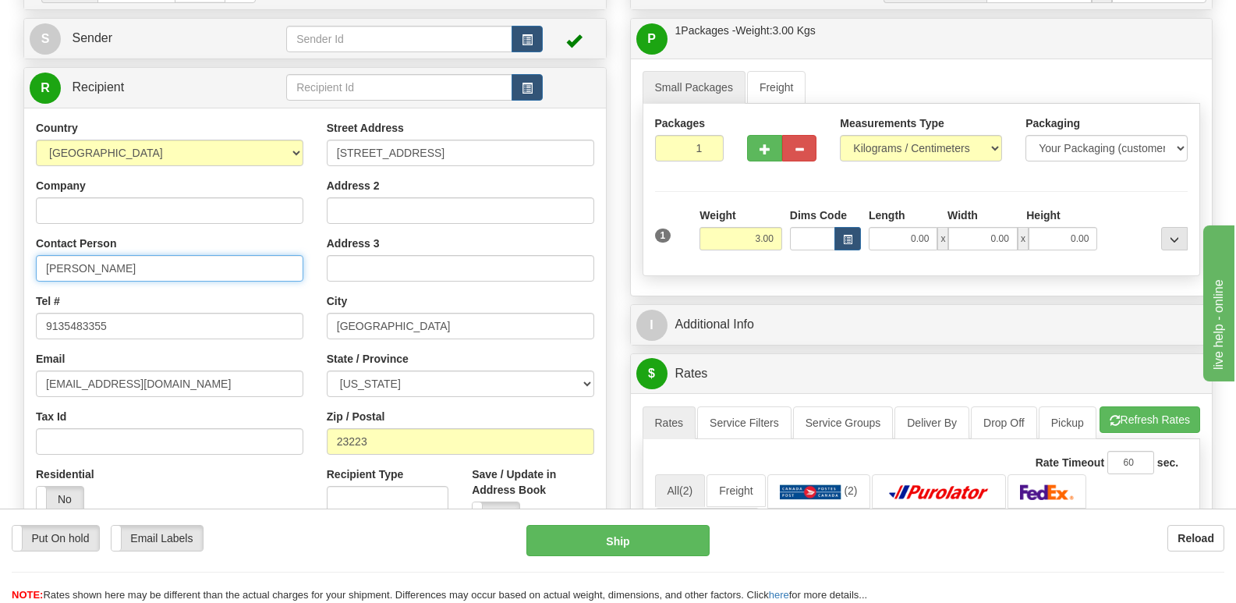
scroll to position [156, 0]
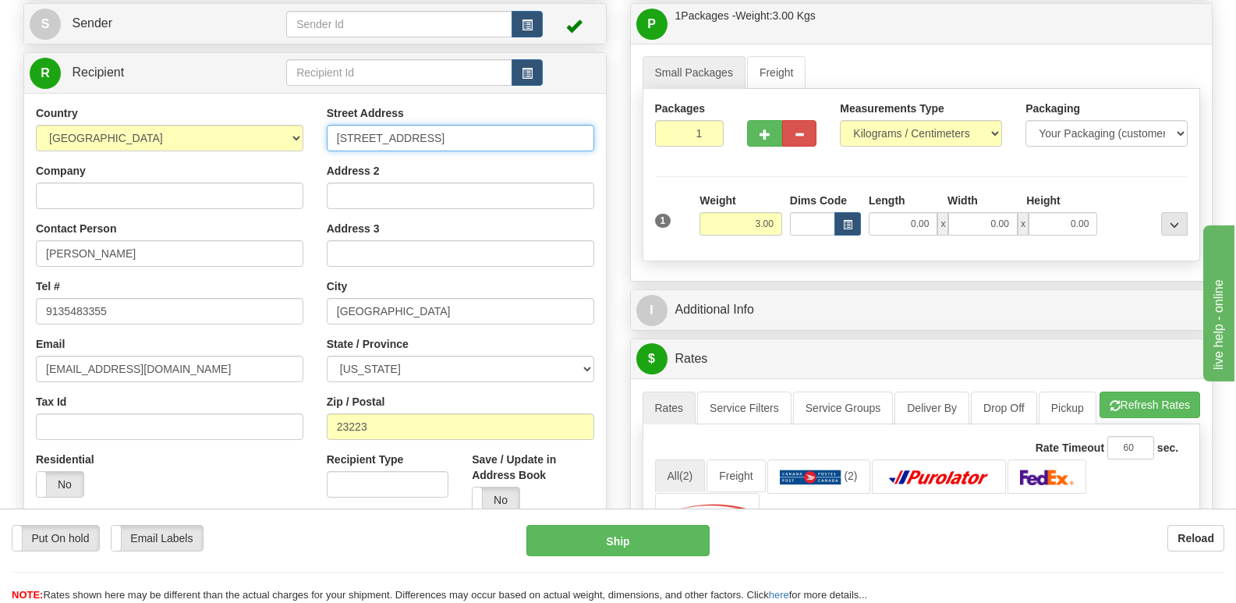
click at [450, 148] on input "[STREET_ADDRESS]" at bounding box center [461, 138] width 268 height 27
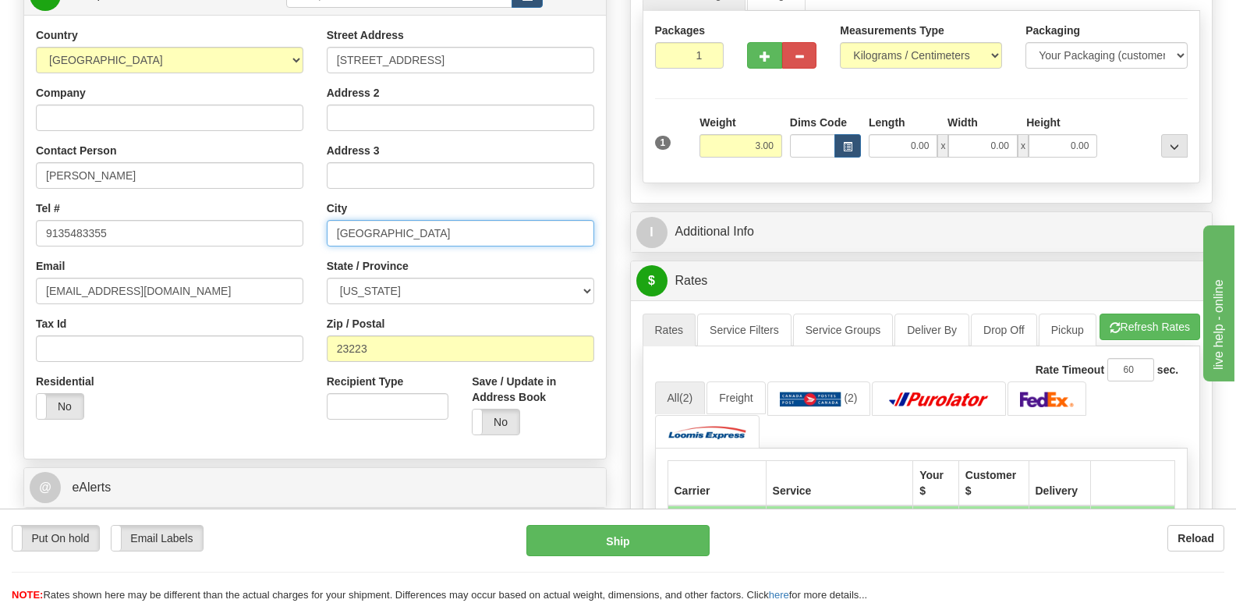
click at [406, 222] on input "[GEOGRAPHIC_DATA]" at bounding box center [461, 233] width 268 height 27
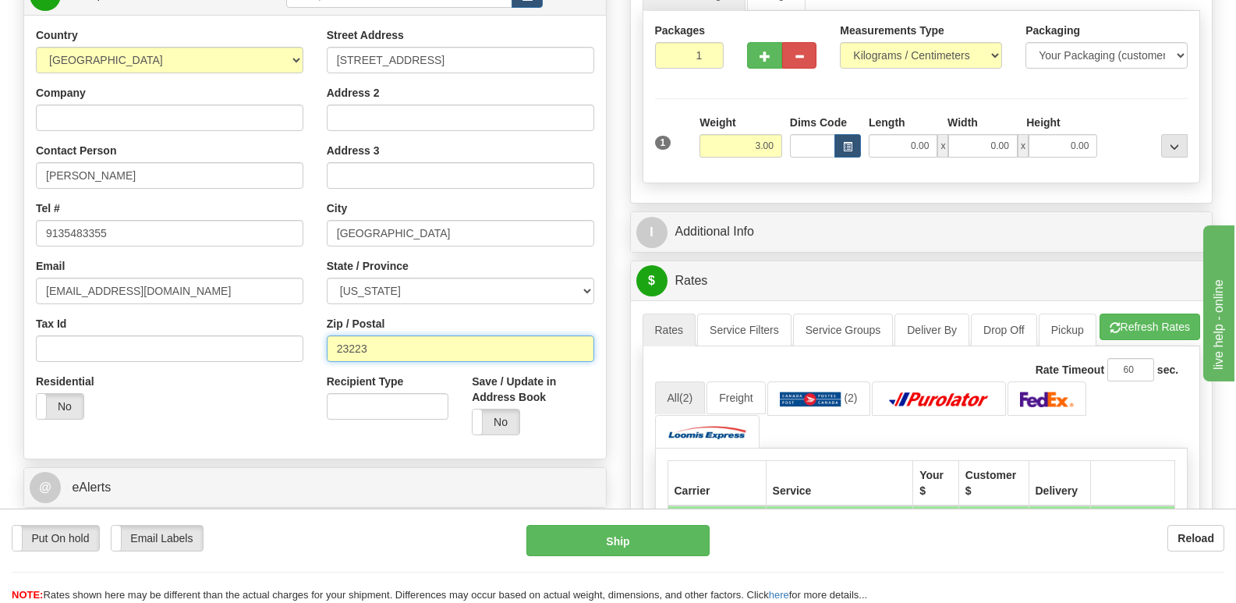
click at [470, 353] on input "23223" at bounding box center [461, 348] width 268 height 27
click at [242, 248] on div "Country [GEOGRAPHIC_DATA] [GEOGRAPHIC_DATA] [GEOGRAPHIC_DATA] [GEOGRAPHIC_DATA]…" at bounding box center [169, 229] width 291 height 404
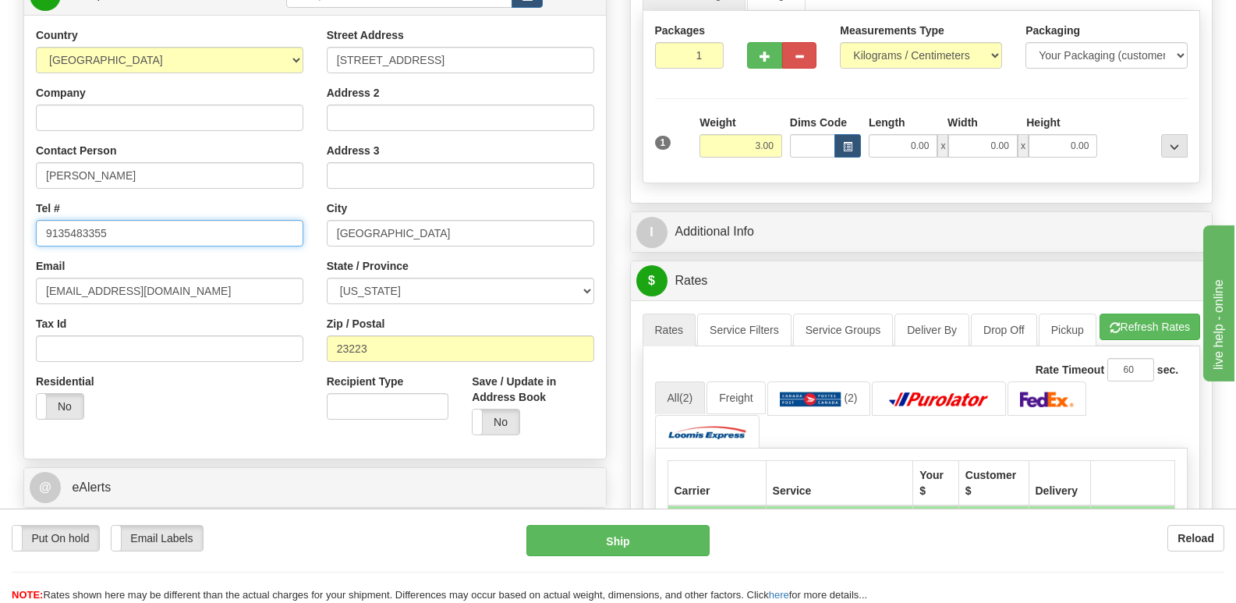
click at [240, 236] on input "9135483355" at bounding box center [170, 233] width 268 height 27
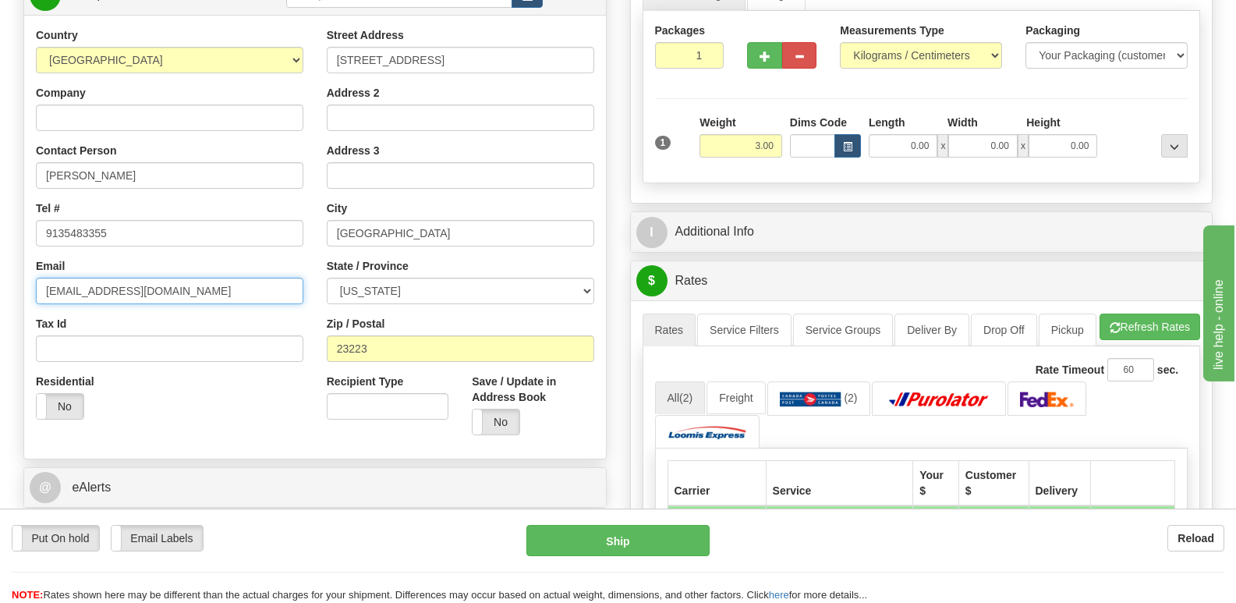
click at [231, 291] on input "[EMAIL_ADDRESS][DOMAIN_NAME]" at bounding box center [170, 291] width 268 height 27
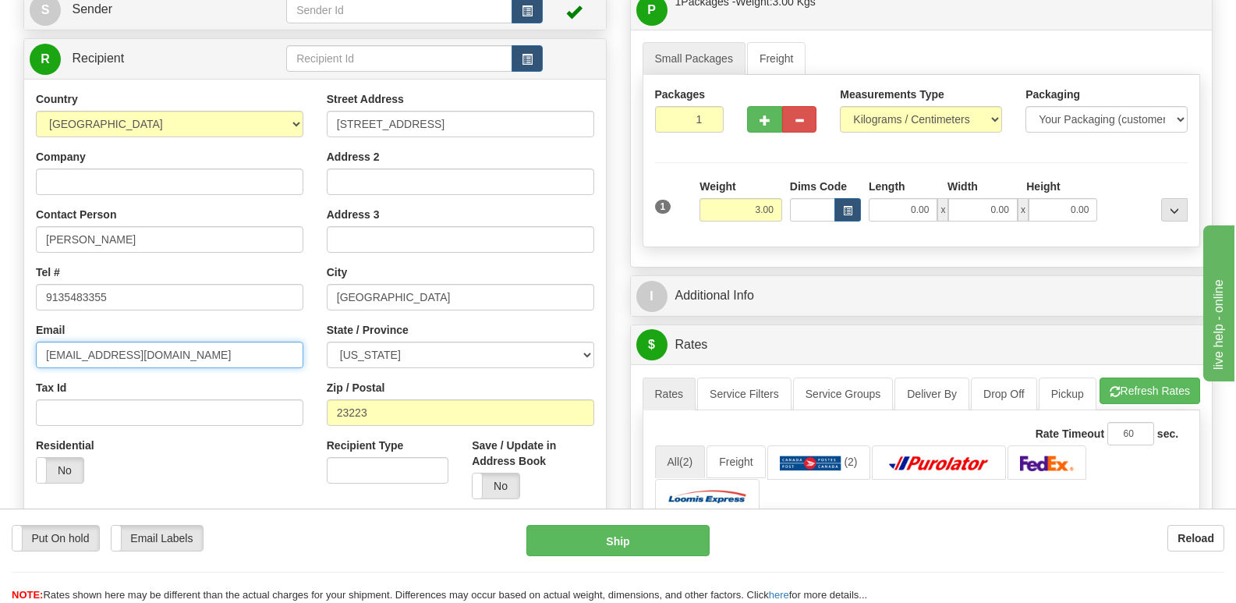
scroll to position [0, 0]
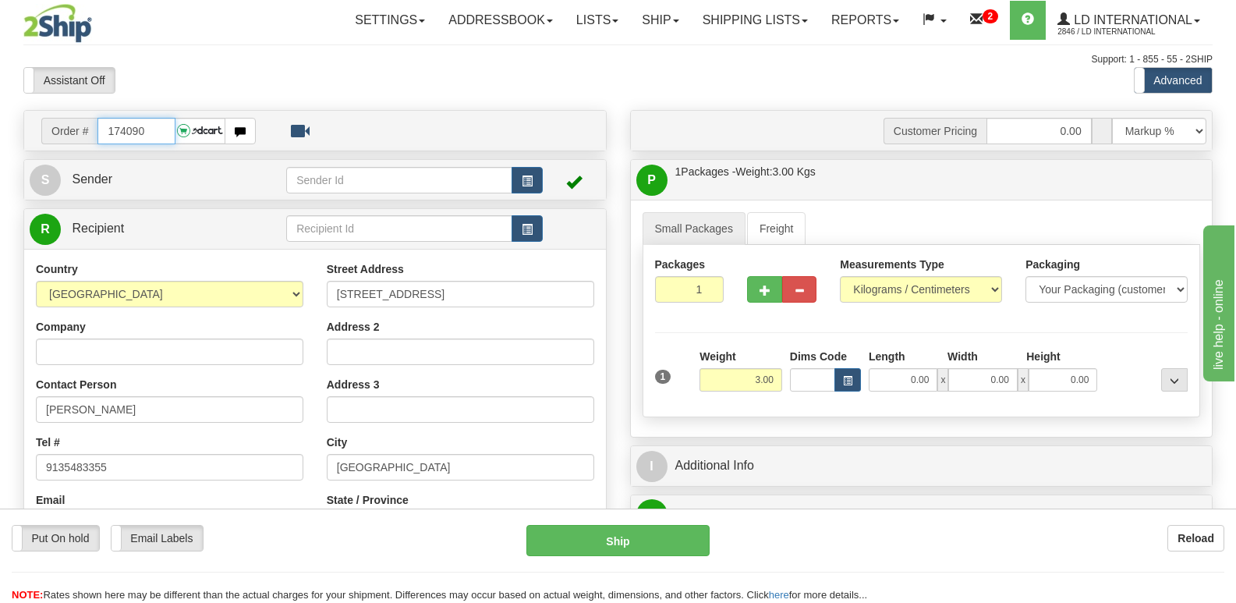
click at [150, 134] on input "174090" at bounding box center [135, 131] width 77 height 27
type input "174104"
click at [145, 406] on input "[PERSON_NAME]" at bounding box center [170, 409] width 268 height 27
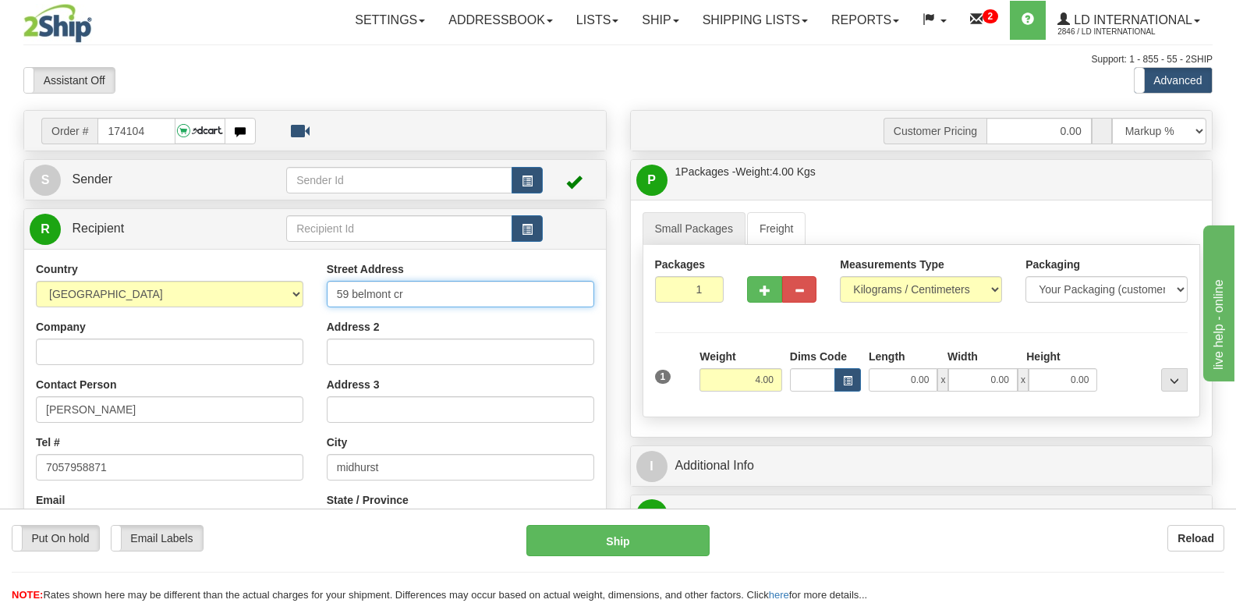
click at [420, 281] on input "59 belmont cr" at bounding box center [461, 294] width 268 height 27
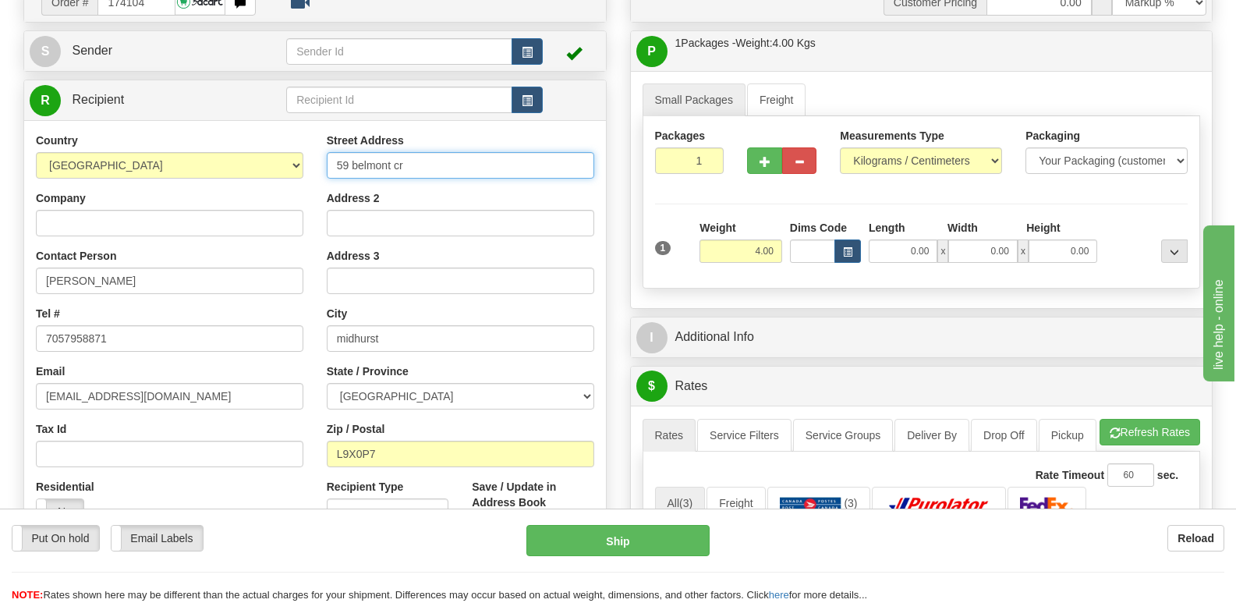
scroll to position [156, 0]
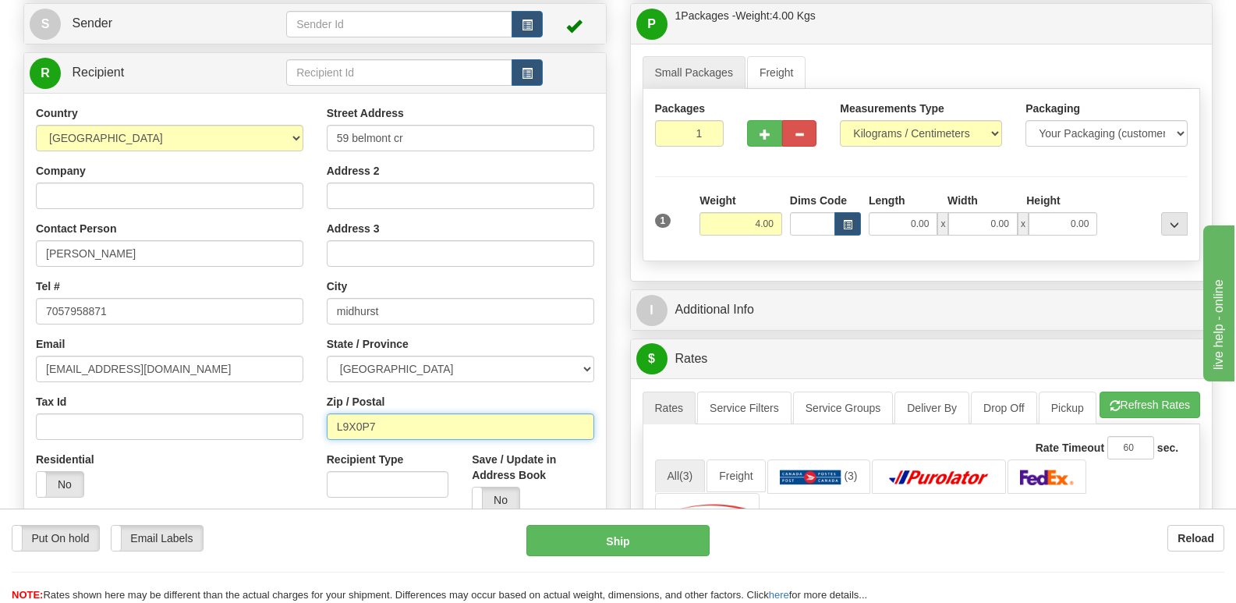
click at [443, 439] on input "L9X0P7" at bounding box center [461, 426] width 268 height 27
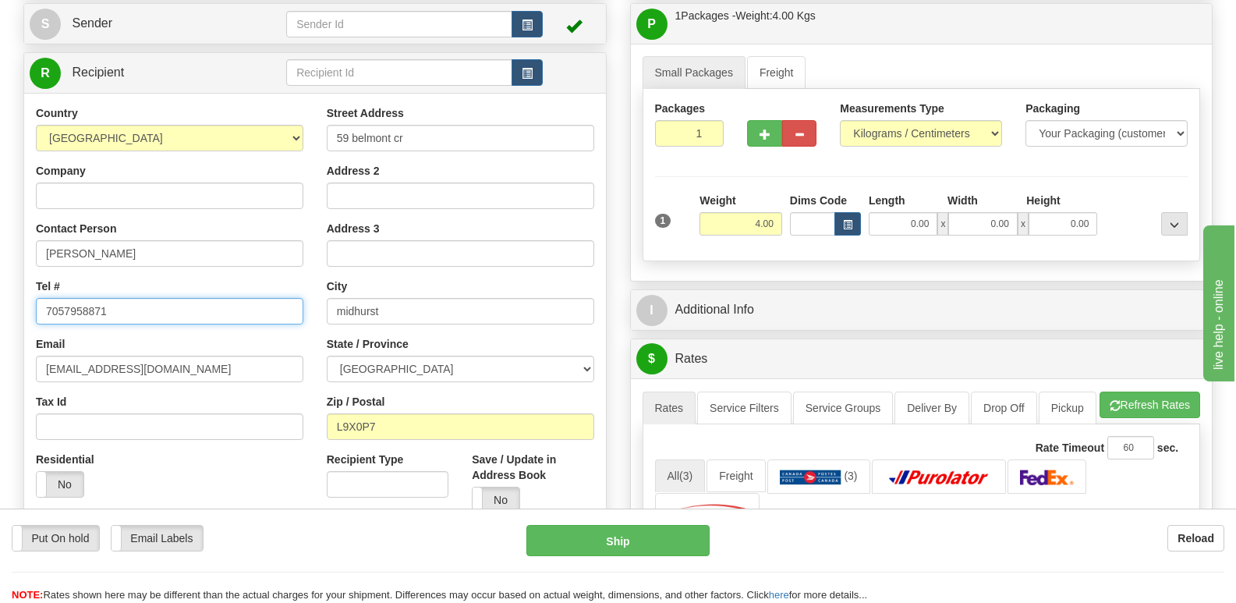
click at [190, 320] on input "7057958871" at bounding box center [170, 311] width 268 height 27
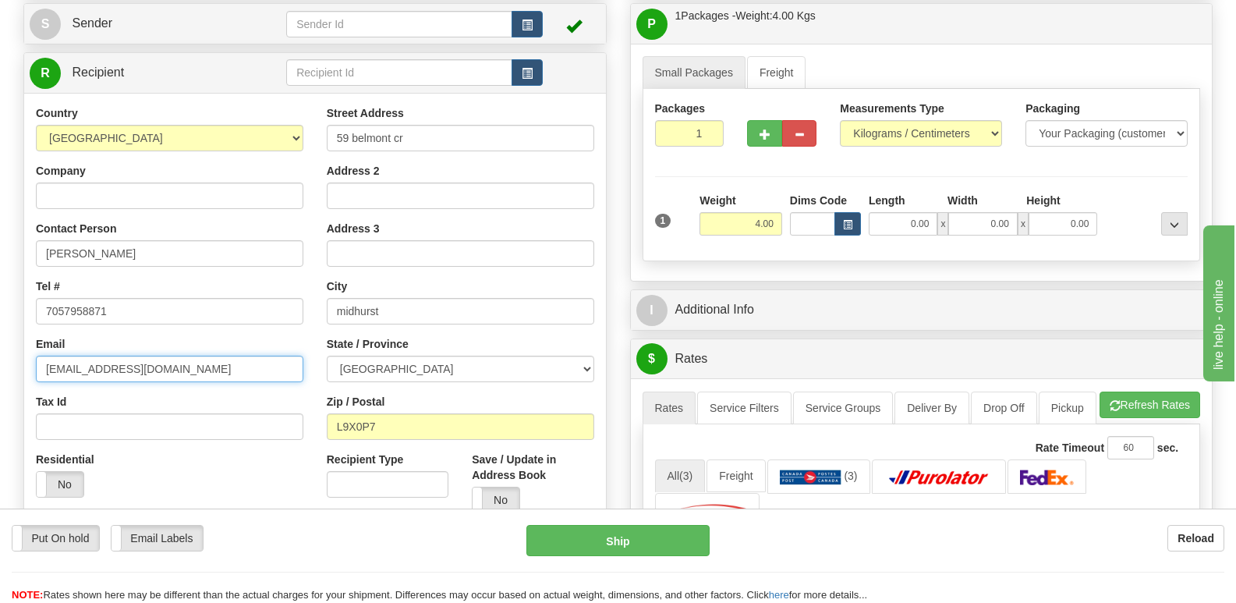
click at [279, 360] on input "[EMAIL_ADDRESS][DOMAIN_NAME]" at bounding box center [170, 369] width 268 height 27
